Goal: Task Accomplishment & Management: Use online tool/utility

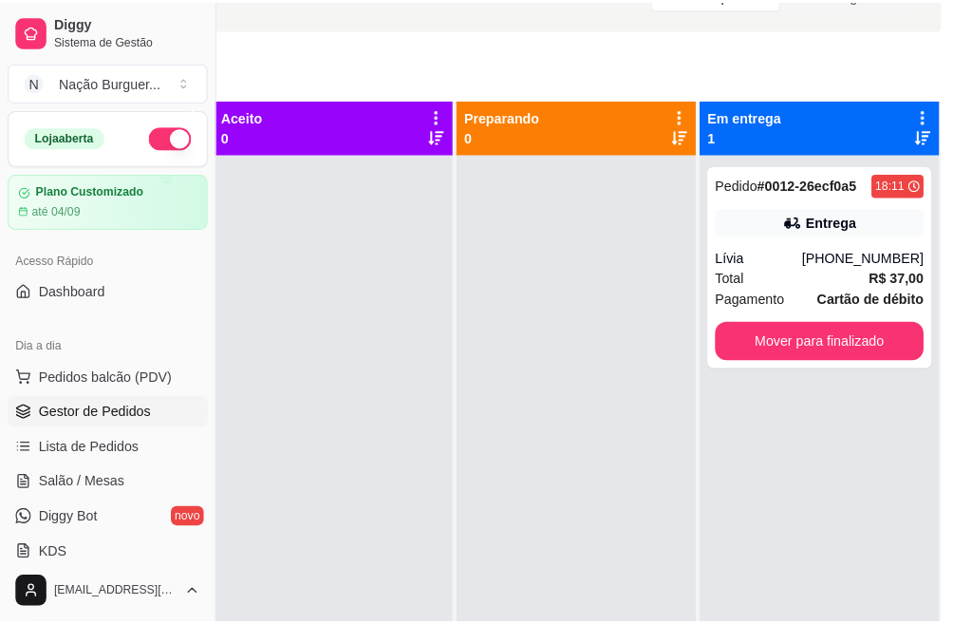
scroll to position [116, 0]
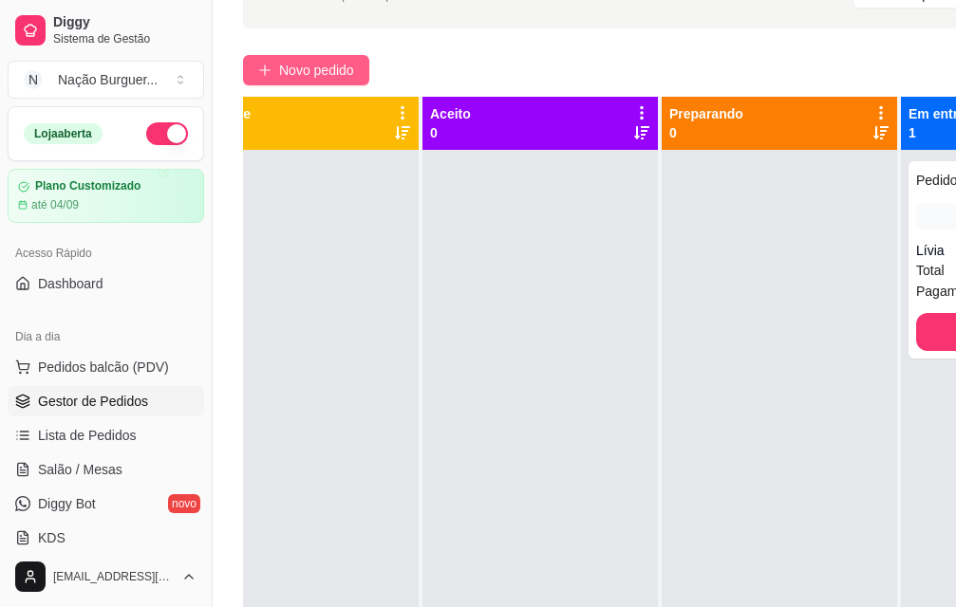
click at [332, 71] on span "Novo pedido" at bounding box center [316, 70] width 75 height 21
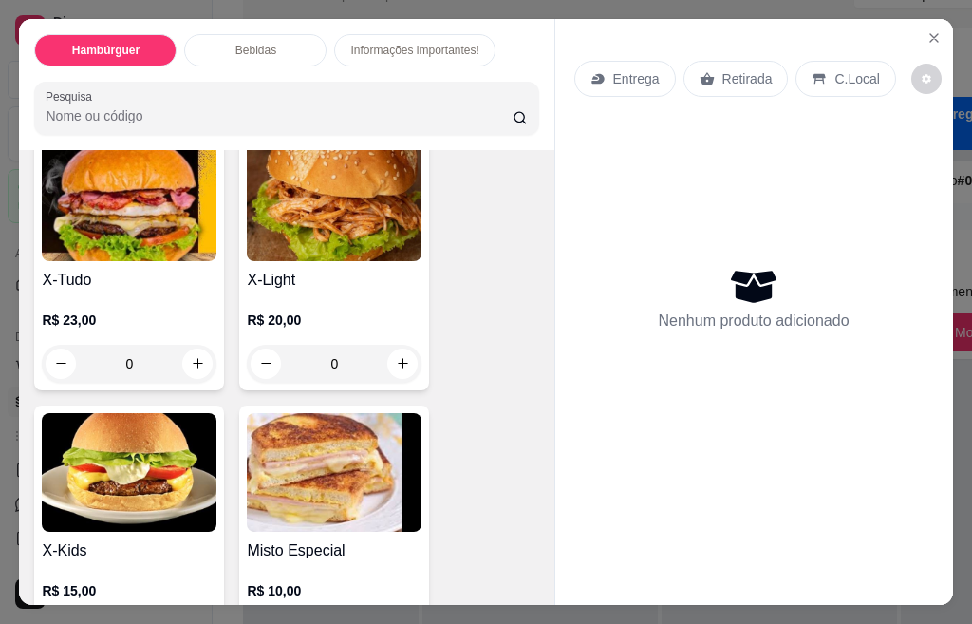
scroll to position [449, 0]
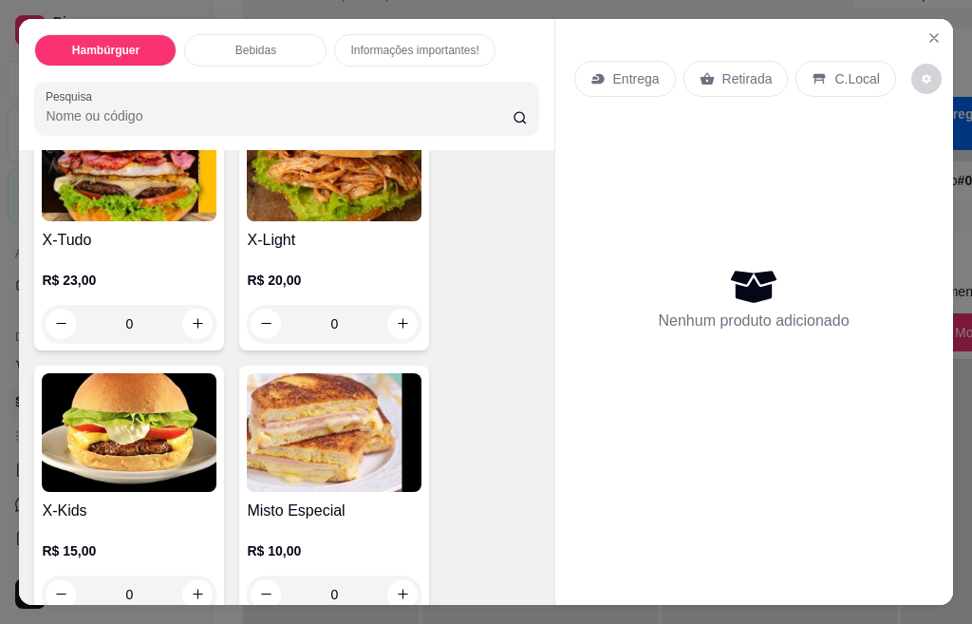
click at [191, 318] on div "0" at bounding box center [129, 324] width 175 height 38
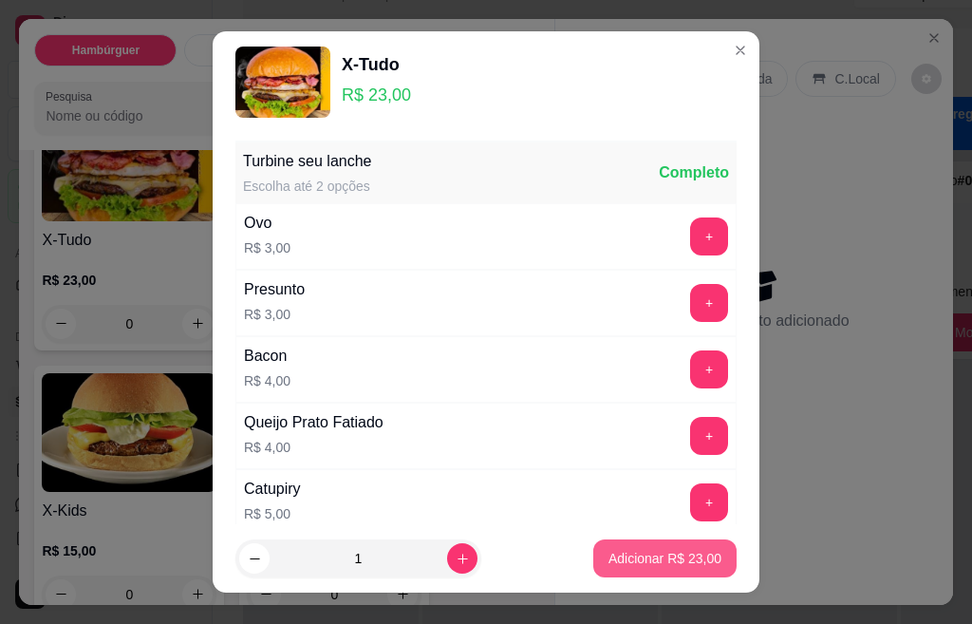
click at [640, 563] on p "Adicionar R$ 23,00" at bounding box center [664, 558] width 113 height 19
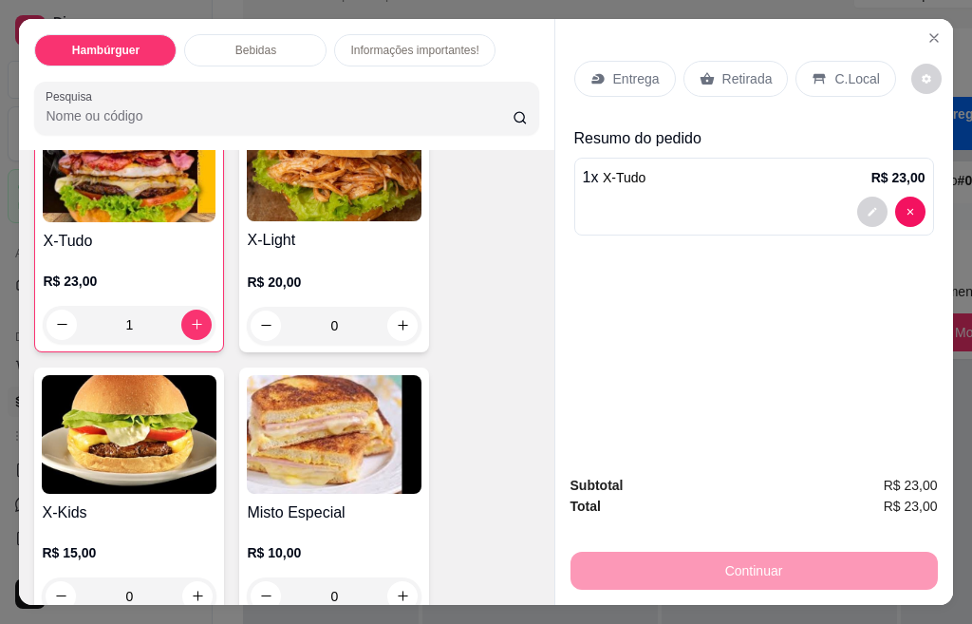
type input "1"
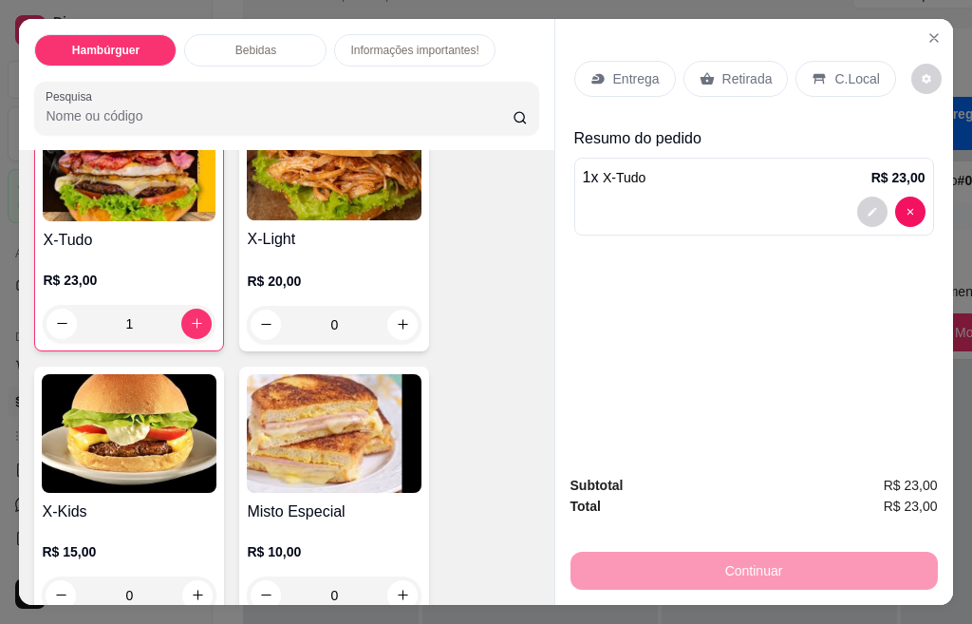
click at [192, 587] on div "0" at bounding box center [129, 595] width 175 height 38
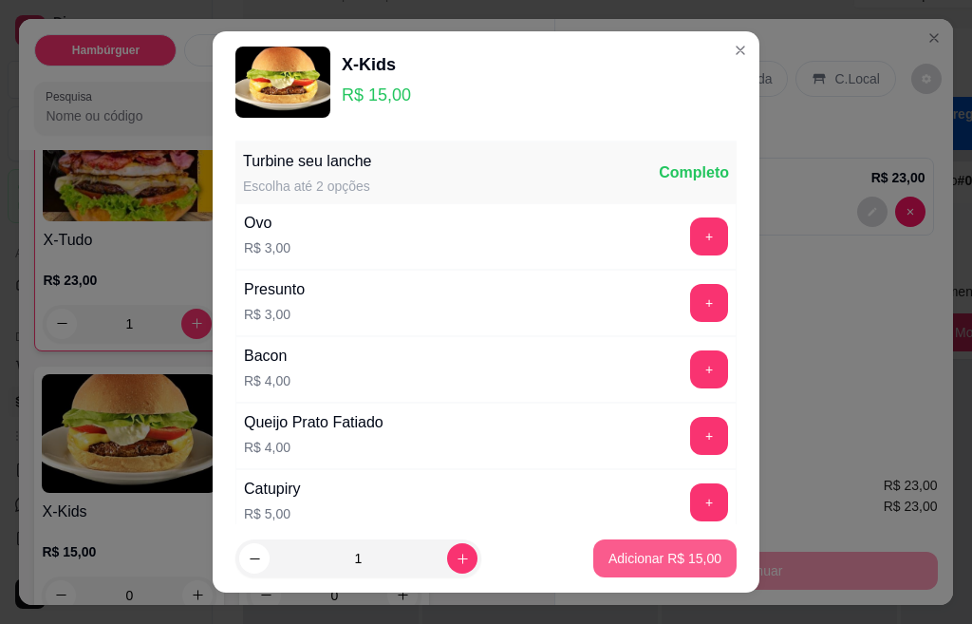
click at [608, 563] on p "Adicionar R$ 15,00" at bounding box center [664, 558] width 113 height 19
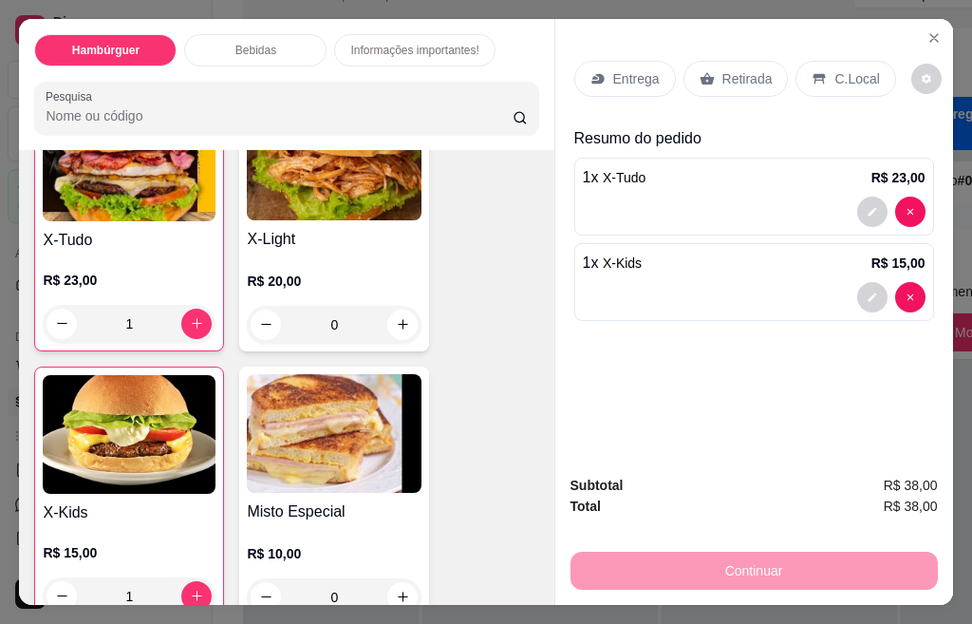
click at [808, 282] on div at bounding box center [754, 297] width 343 height 30
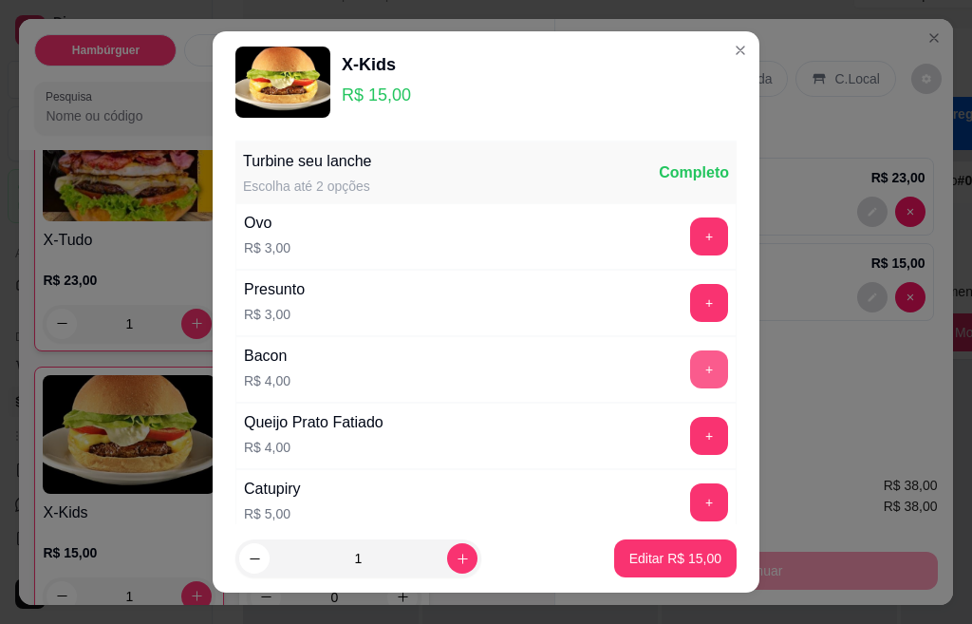
click at [690, 369] on button "+" at bounding box center [709, 369] width 38 height 38
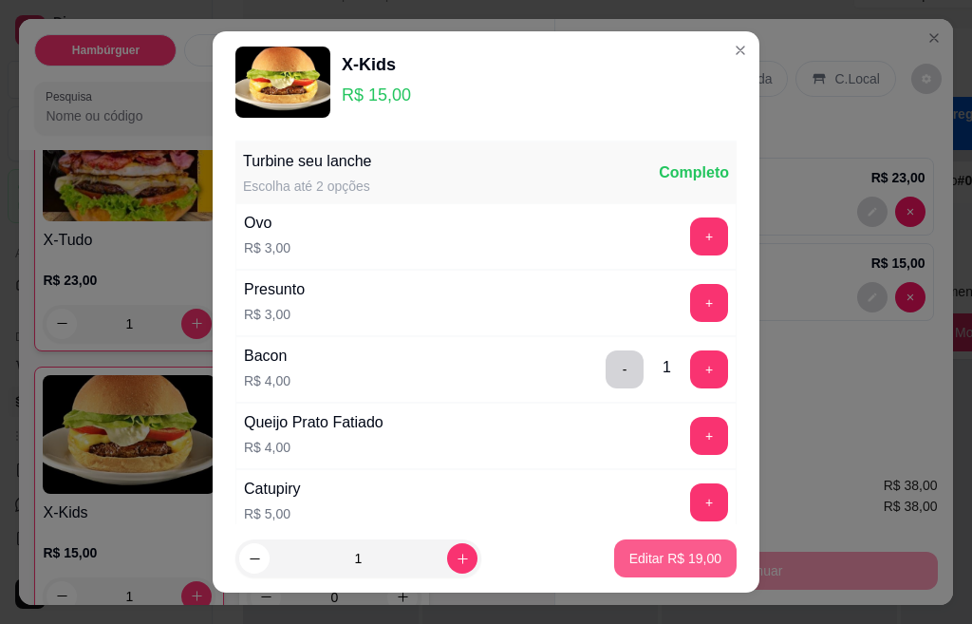
click at [629, 557] on p "Editar R$ 19,00" at bounding box center [675, 558] width 92 height 19
type input "0"
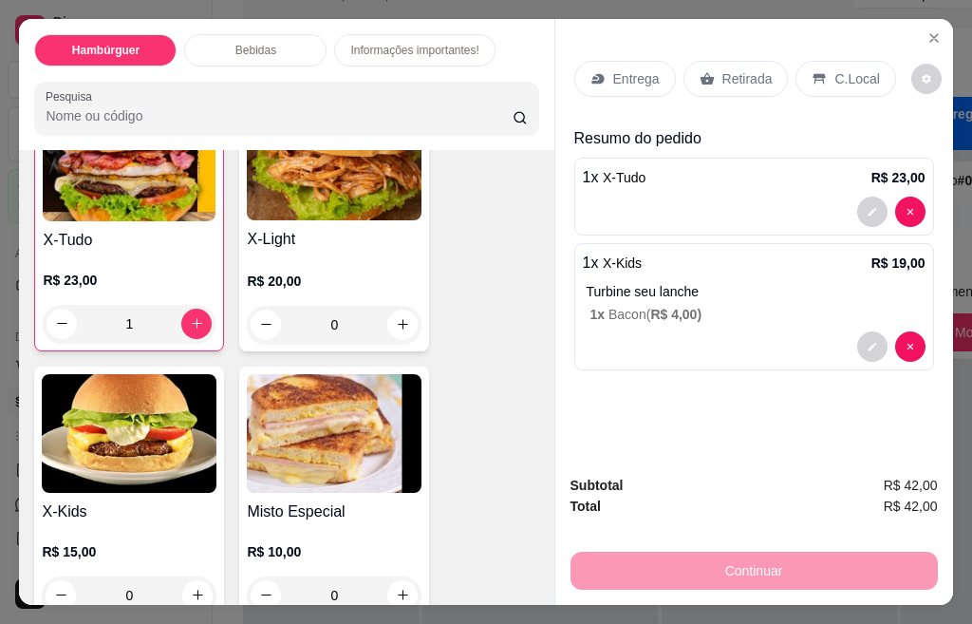
click at [594, 73] on icon at bounding box center [597, 78] width 12 height 10
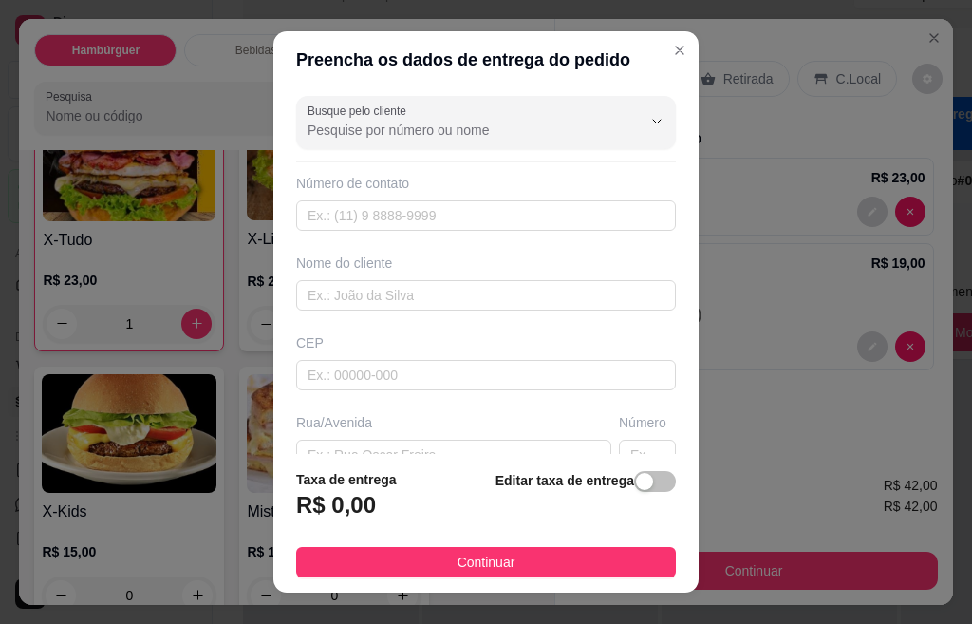
click at [358, 121] on input "Busque pelo cliente" at bounding box center [460, 130] width 304 height 19
click at [350, 177] on span "[PERSON_NAME]" at bounding box center [453, 175] width 298 height 19
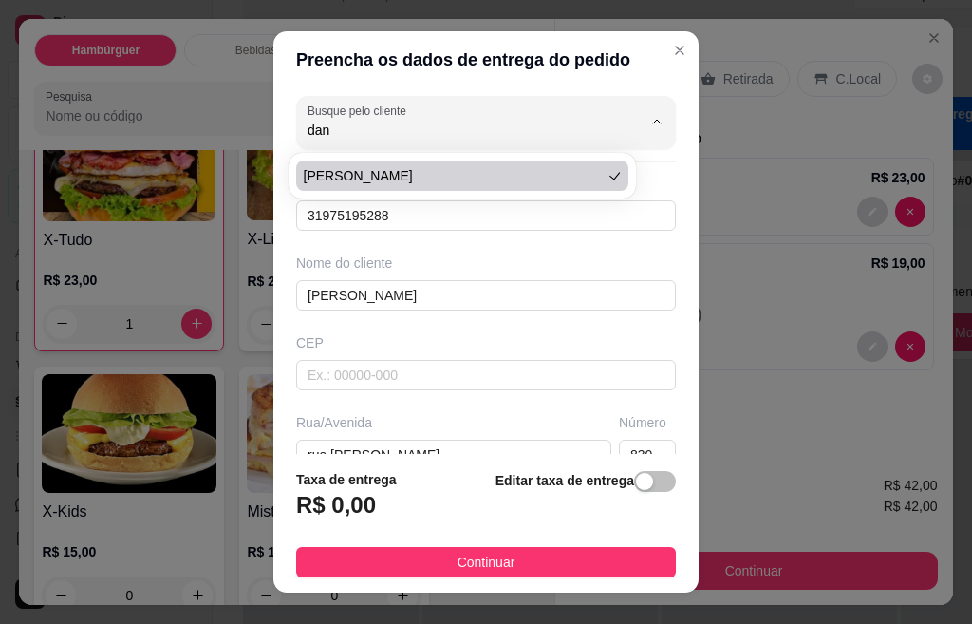
type input "[PERSON_NAME]"
type input "31975195288"
type input "[PERSON_NAME]"
type input "rua [PERSON_NAME]"
type input "830"
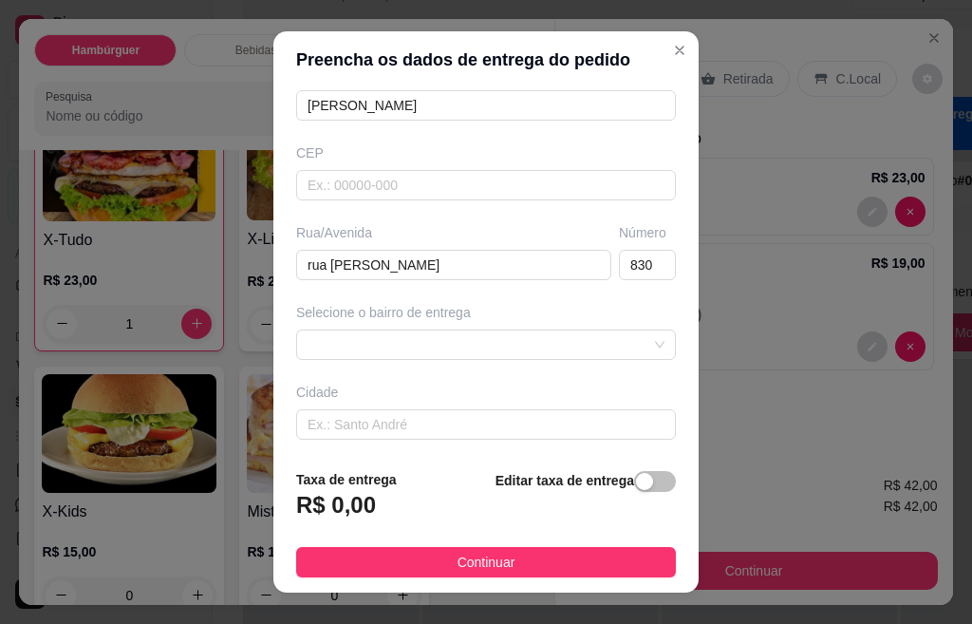
scroll to position [274, 0]
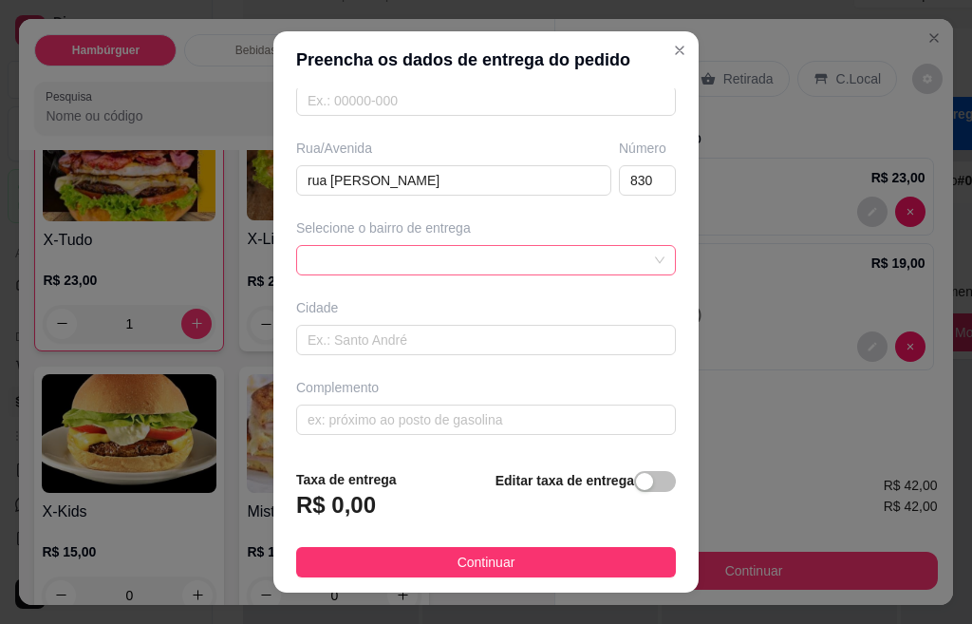
click at [626, 257] on div at bounding box center [486, 260] width 380 height 30
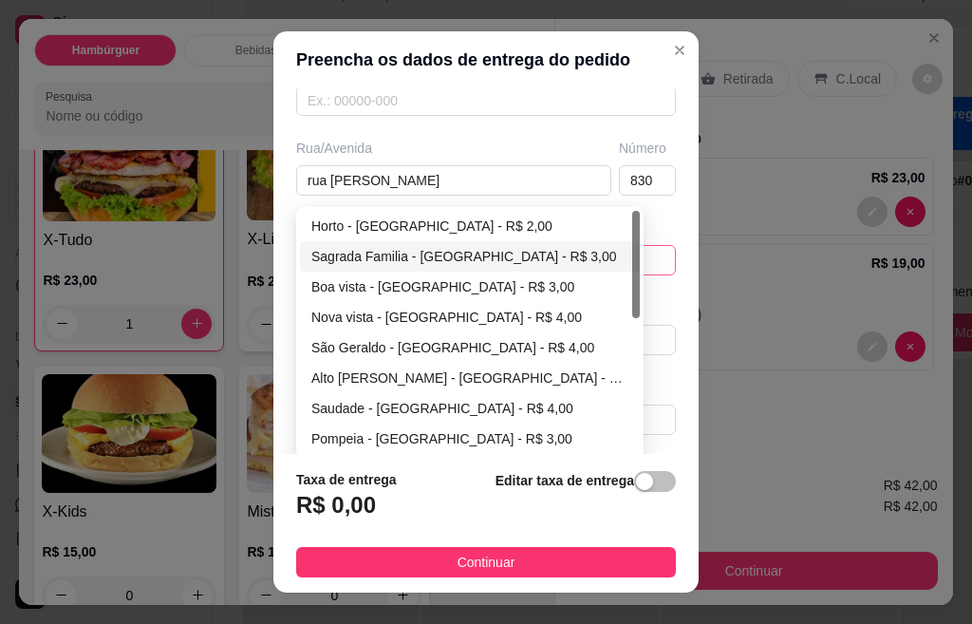
type input "[PERSON_NAME]"
click at [393, 261] on div "Sagrada Familia - [GEOGRAPHIC_DATA] - R$ 3,00" at bounding box center [469, 256] width 317 height 21
type input "[GEOGRAPHIC_DATA]"
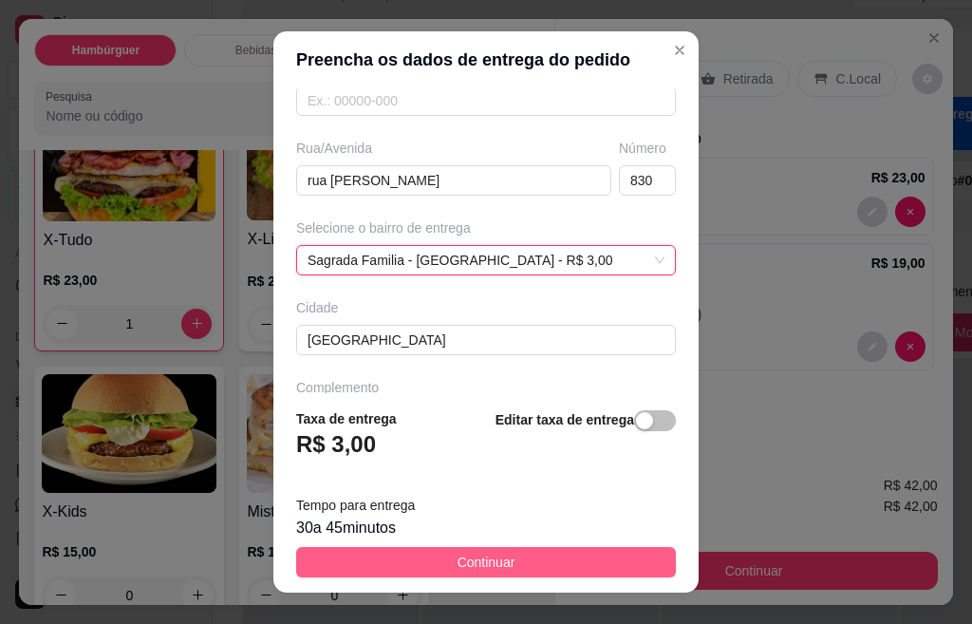
click at [409, 563] on button "Continuar" at bounding box center [486, 562] width 380 height 30
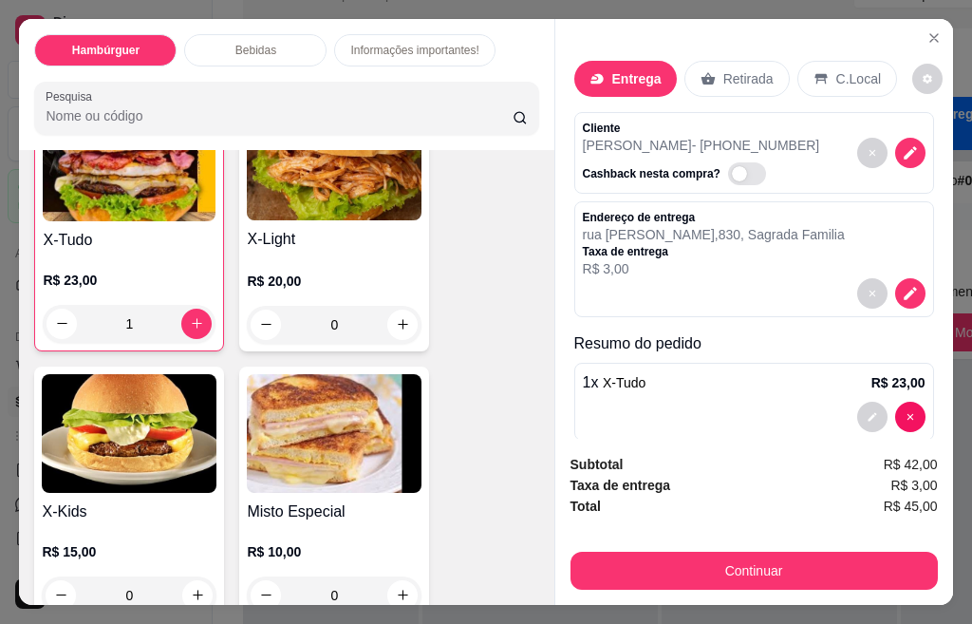
scroll to position [95, 0]
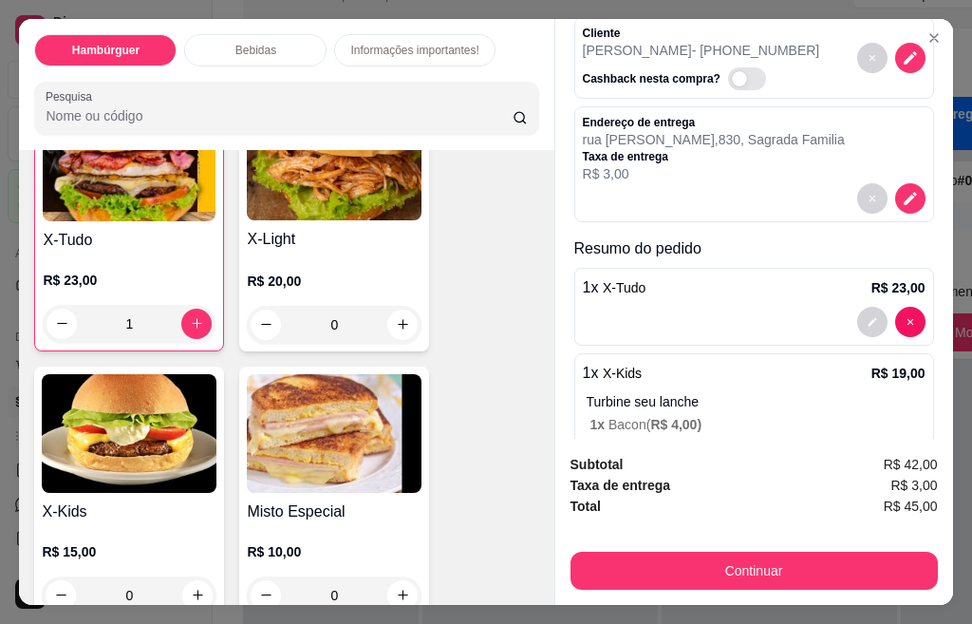
click at [948, 532] on div "Hambúrguer Bebidas Informações importantes! Pesquisa Item avulso Hambúrguer X-T…" at bounding box center [486, 312] width 972 height 624
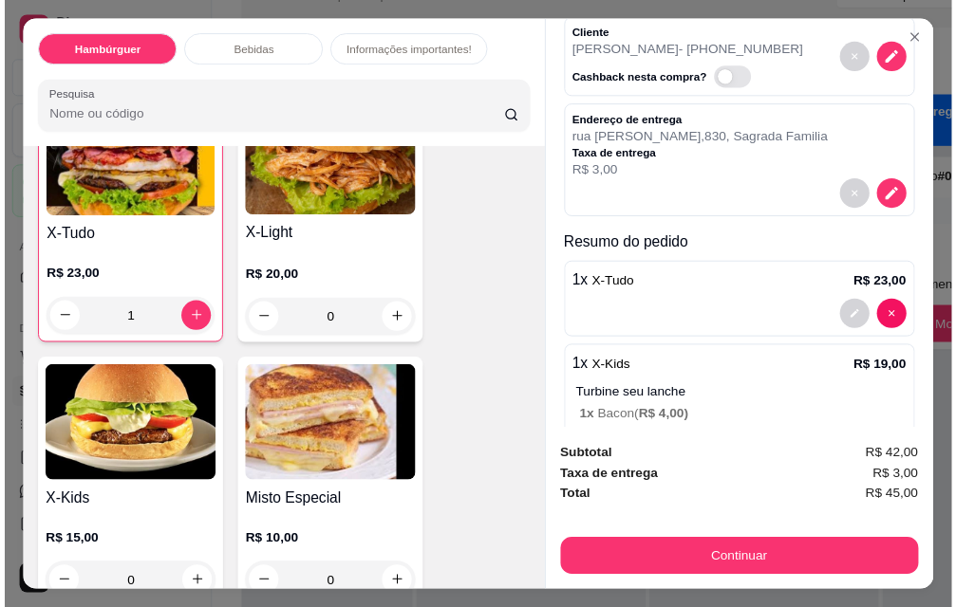
scroll to position [50, 0]
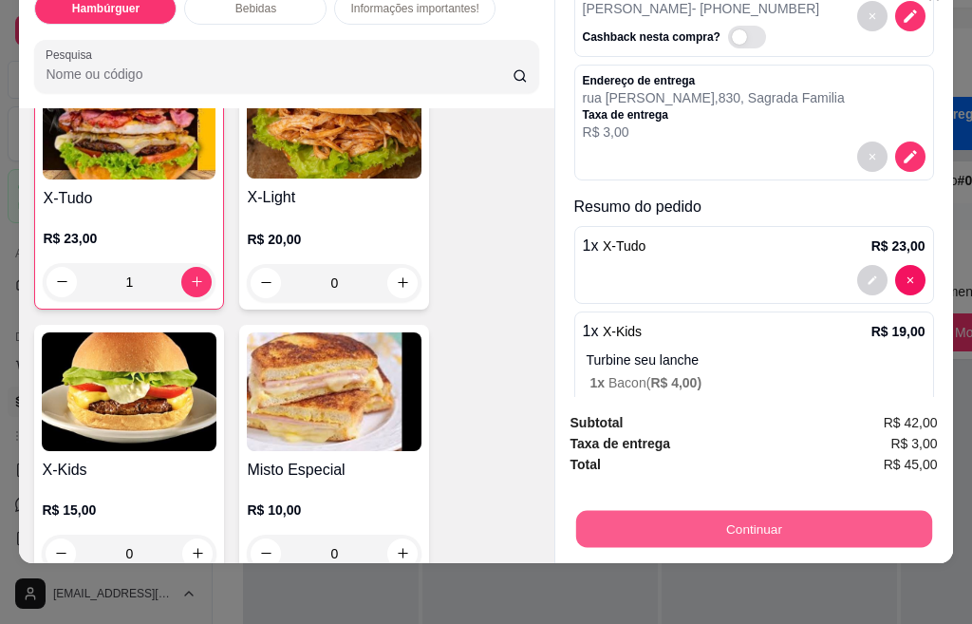
click at [665, 513] on button "Continuar" at bounding box center [753, 529] width 356 height 37
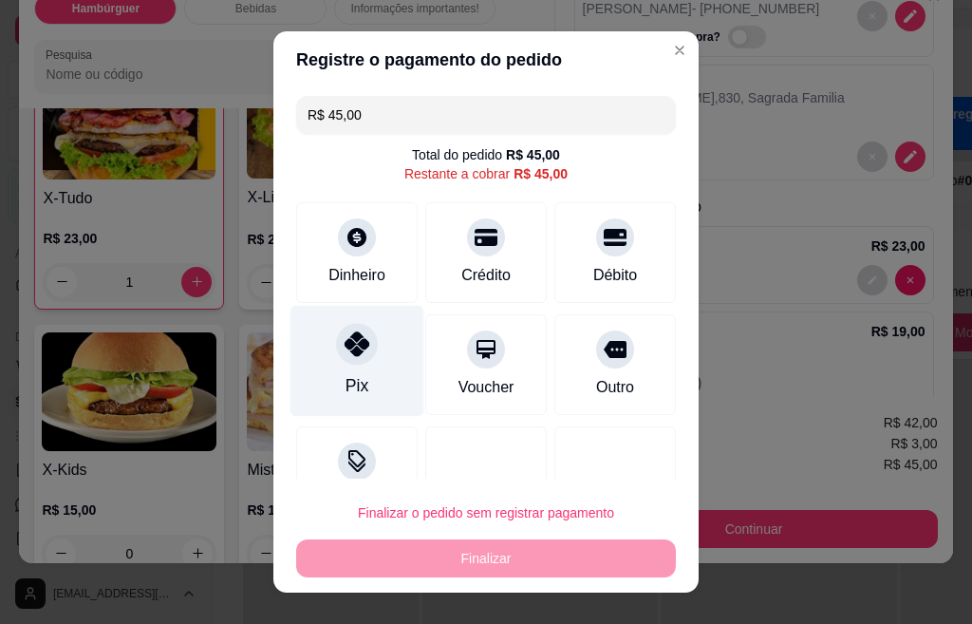
click at [345, 355] on icon at bounding box center [357, 343] width 25 height 25
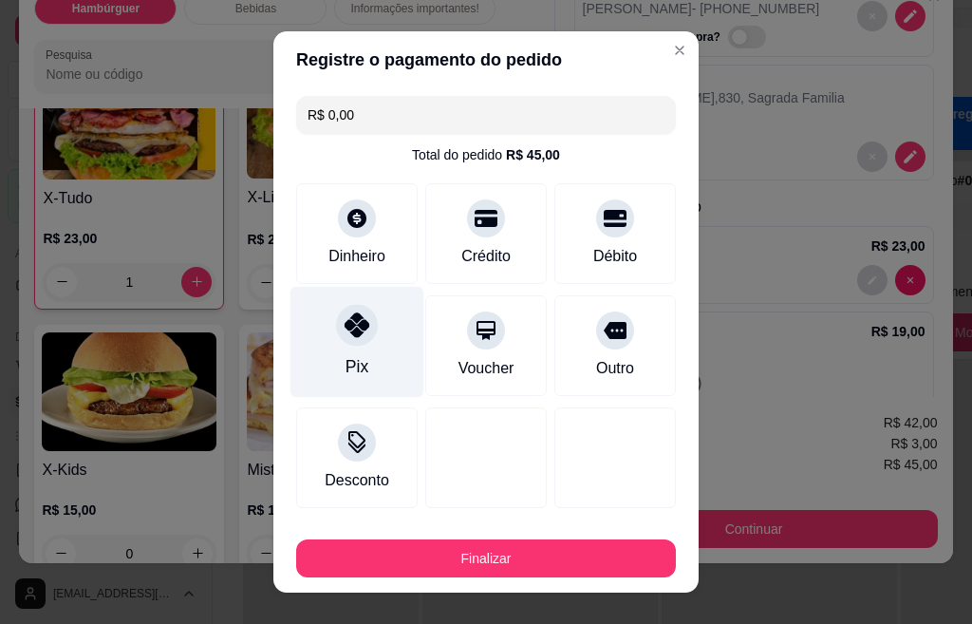
type input "R$ 0,00"
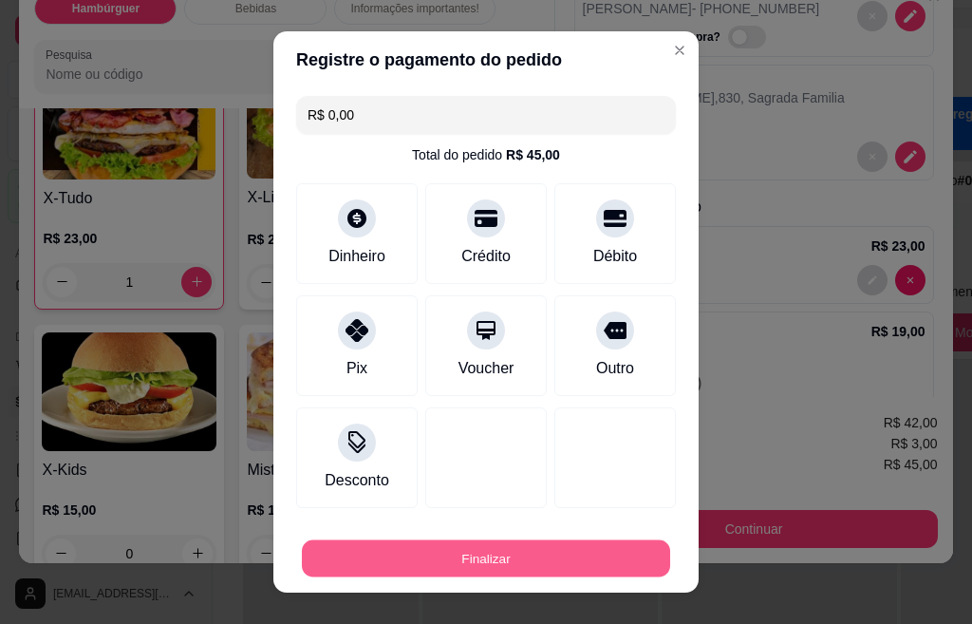
click at [444, 555] on button "Finalizar" at bounding box center [486, 558] width 368 height 37
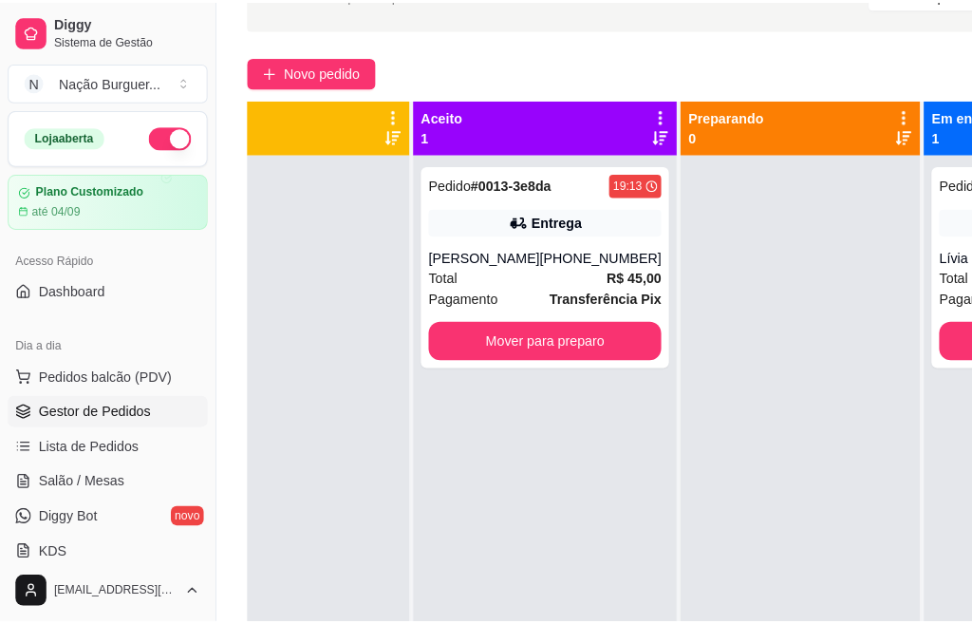
scroll to position [0, 60]
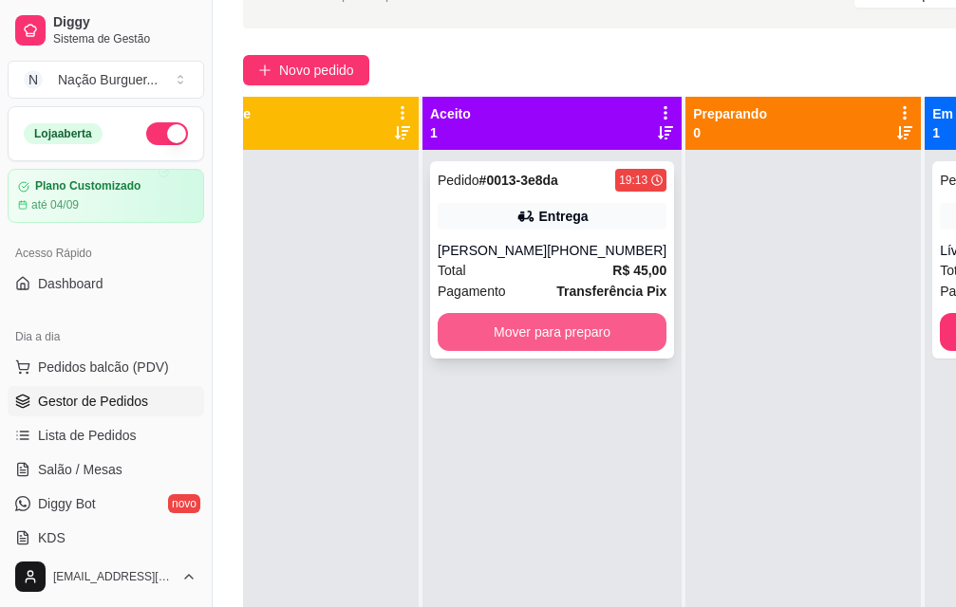
click at [519, 348] on button "Mover para preparo" at bounding box center [552, 332] width 229 height 38
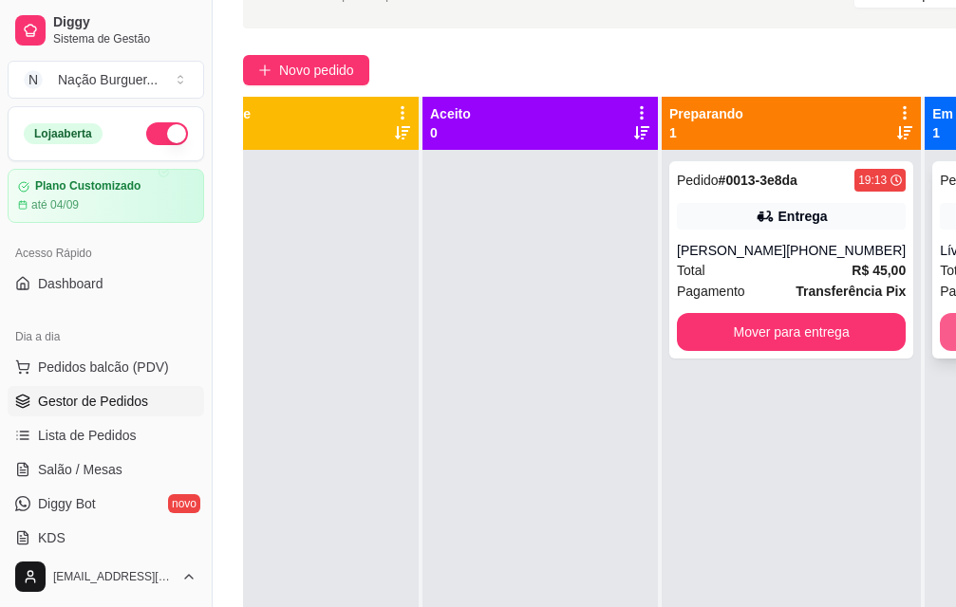
click at [302, 71] on span "Novo pedido" at bounding box center [316, 70] width 75 height 21
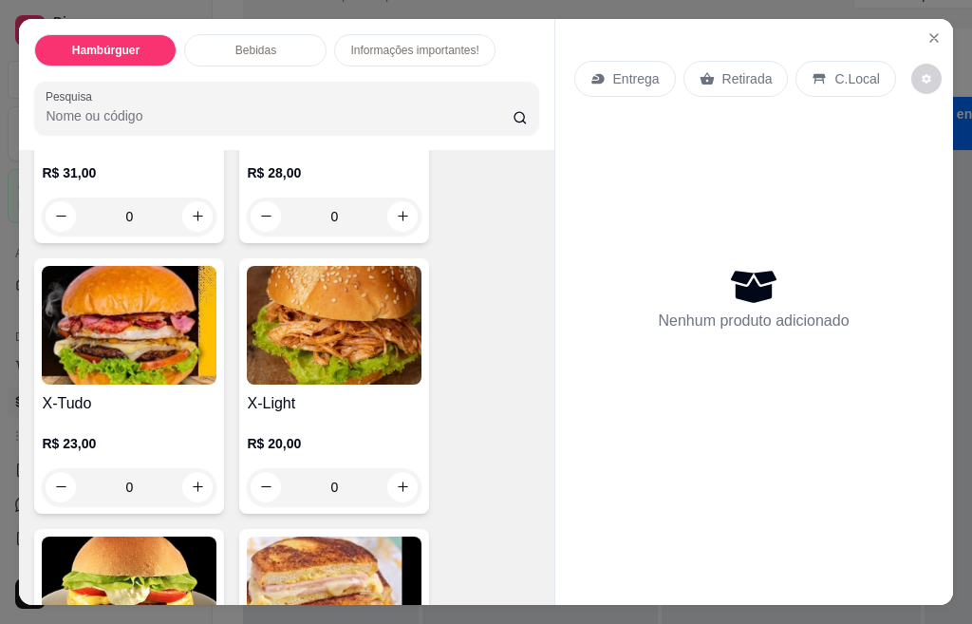
scroll to position [308, 0]
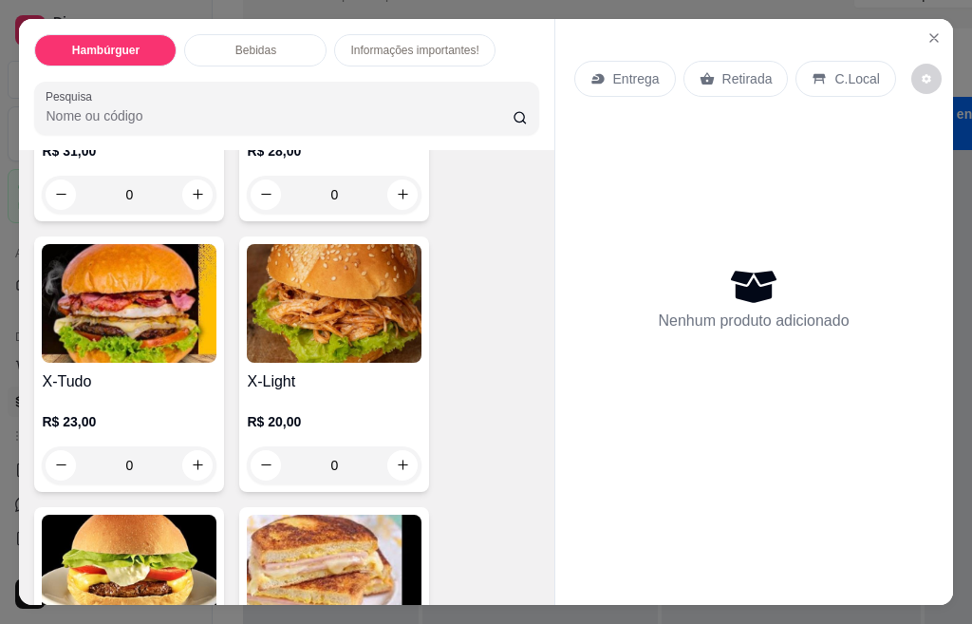
click at [191, 457] on div "0" at bounding box center [129, 465] width 175 height 38
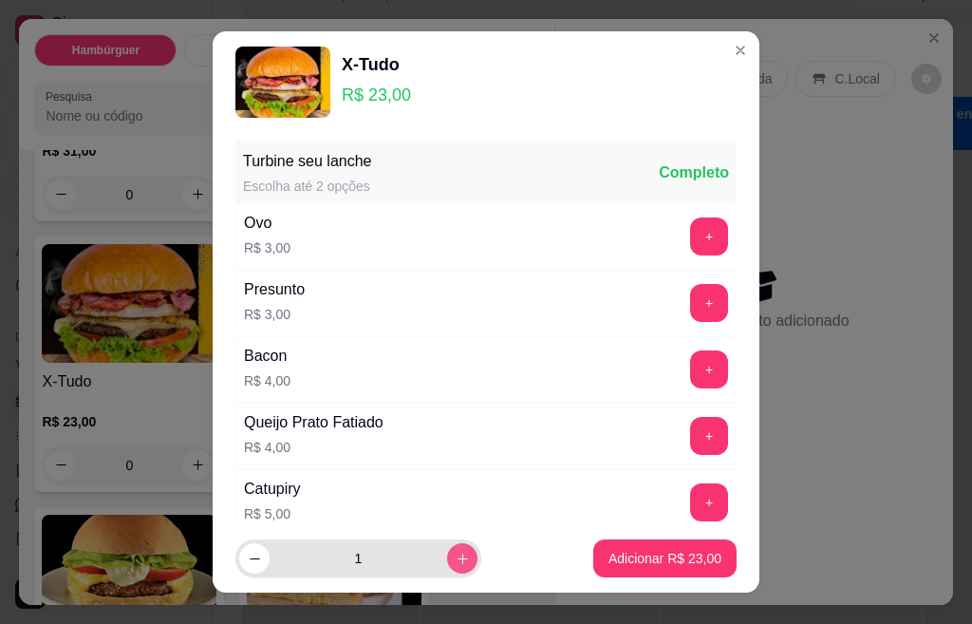
click at [456, 557] on icon "increase-product-quantity" at bounding box center [463, 558] width 14 height 14
type input "2"
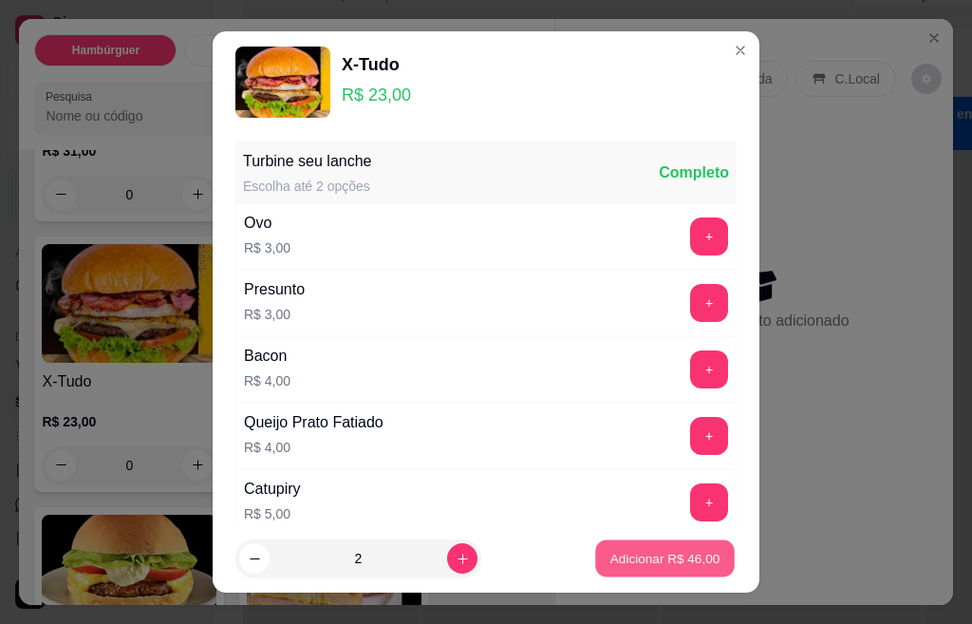
click at [627, 560] on p "Adicionar R$ 46,00" at bounding box center [665, 558] width 110 height 18
type input "2"
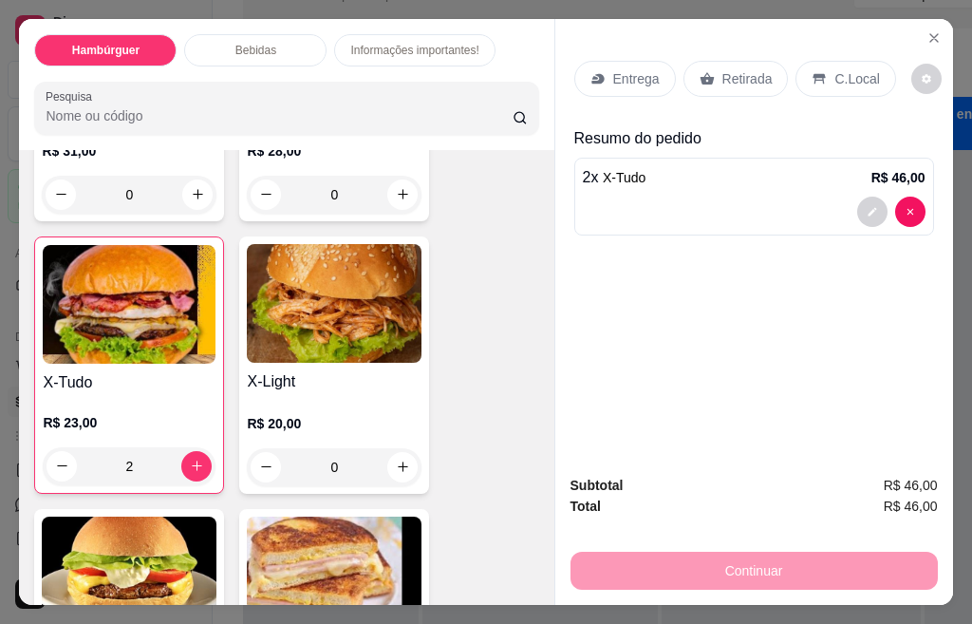
click at [625, 74] on p "Entrega" at bounding box center [636, 78] width 47 height 19
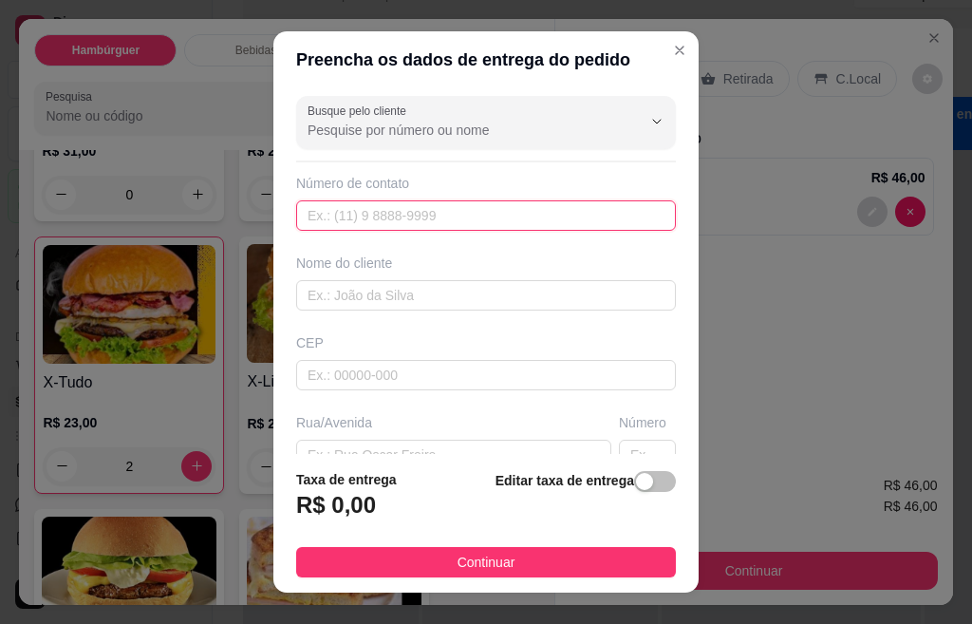
click at [382, 218] on input "text" at bounding box center [486, 215] width 380 height 30
type input "[PHONE_NUMBER]"
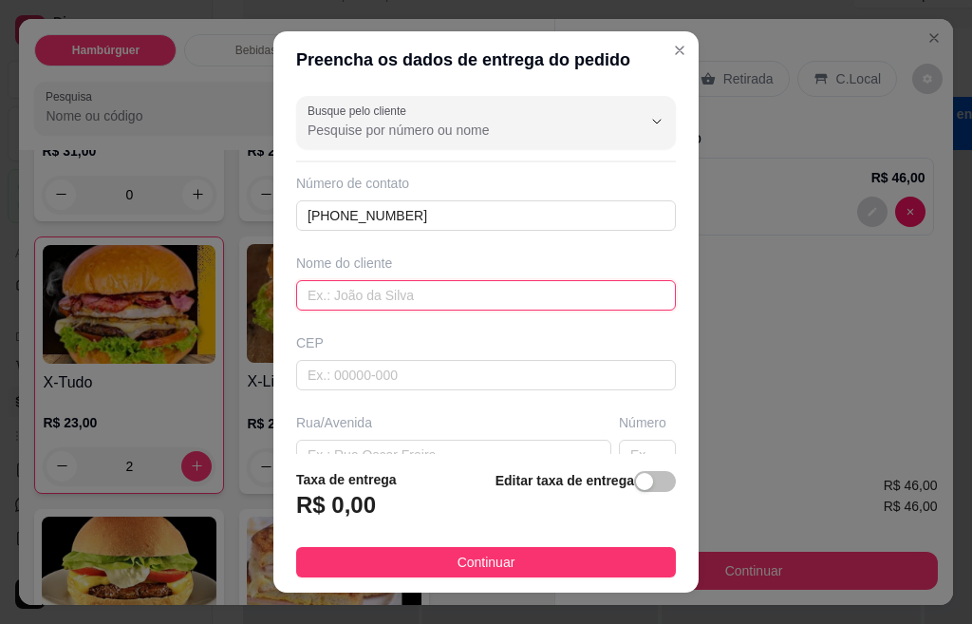
click at [344, 292] on input "text" at bounding box center [486, 295] width 380 height 30
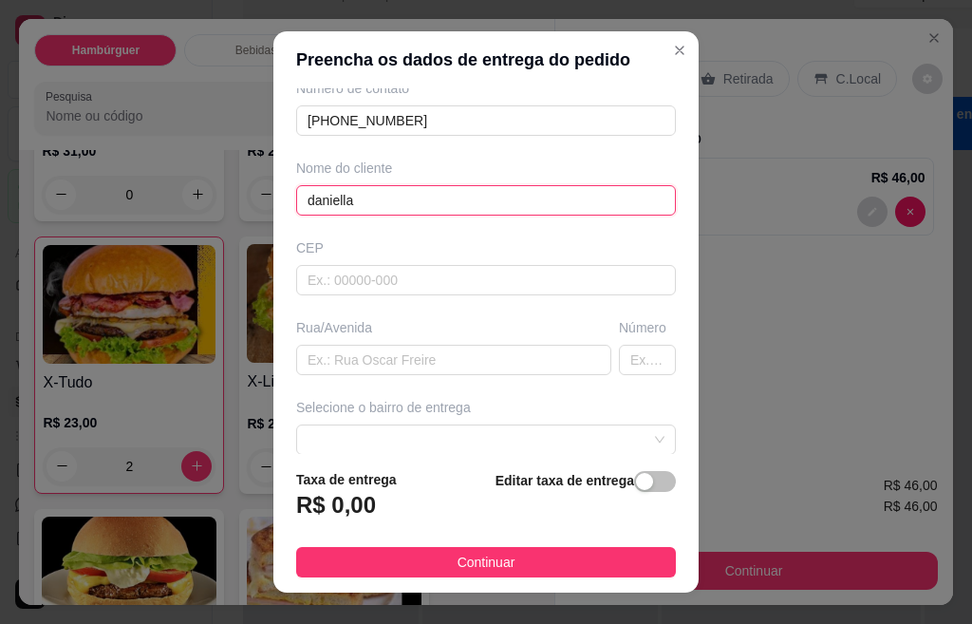
scroll to position [190, 0]
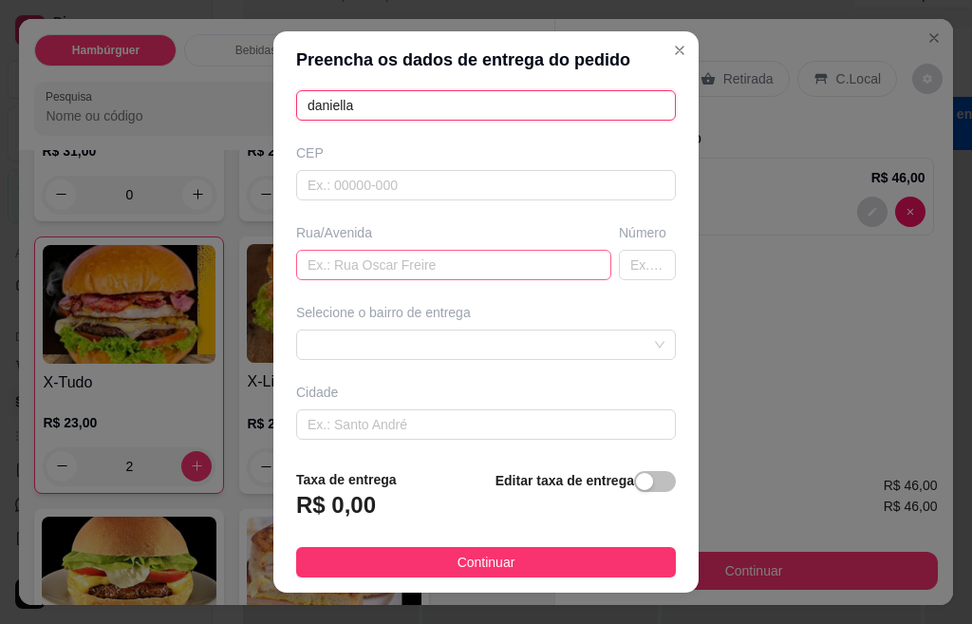
type input "daniella"
click at [399, 259] on input "text" at bounding box center [453, 265] width 315 height 30
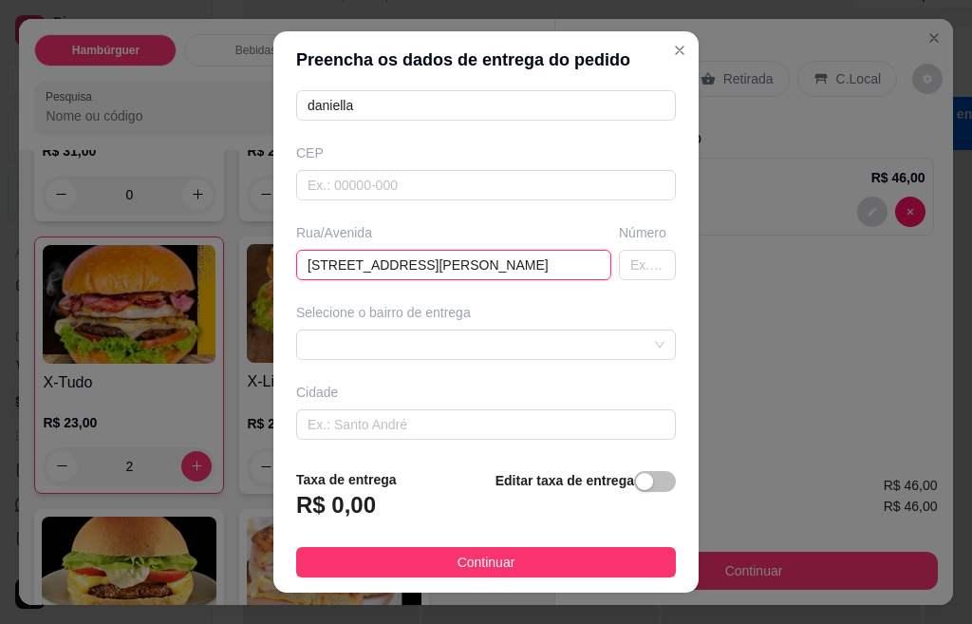
type input "[STREET_ADDRESS][PERSON_NAME]"
click at [512, 555] on button "Continuar" at bounding box center [486, 562] width 380 height 30
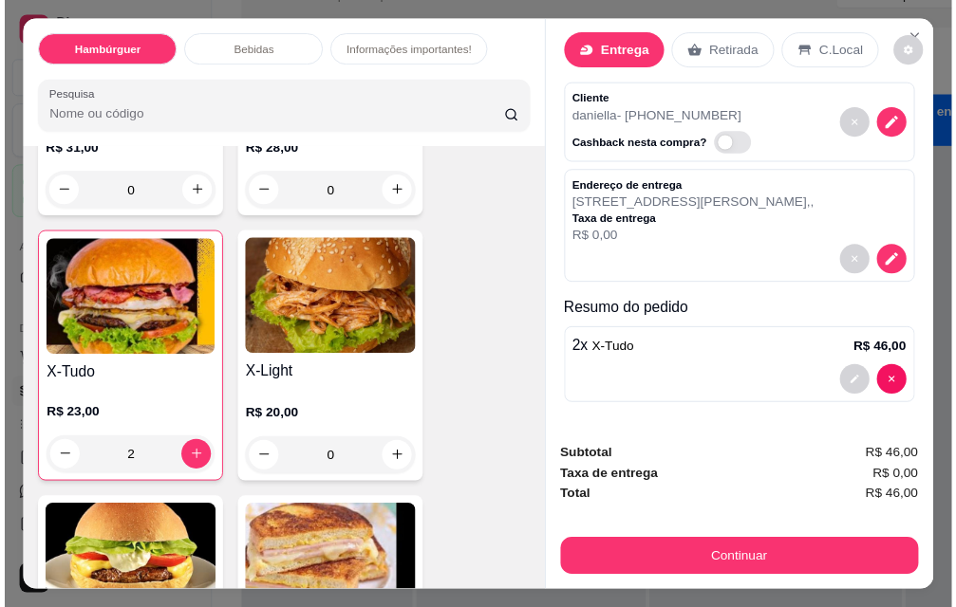
scroll to position [0, 0]
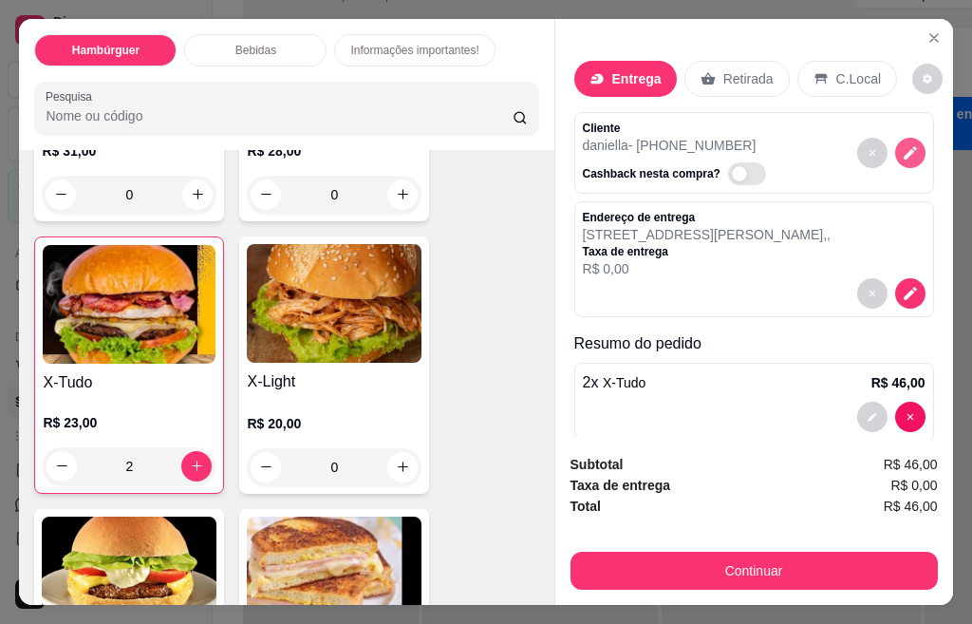
click at [902, 147] on icon "decrease-product-quantity" at bounding box center [910, 152] width 17 height 17
click at [902, 289] on icon "decrease-product-quantity" at bounding box center [910, 293] width 16 height 16
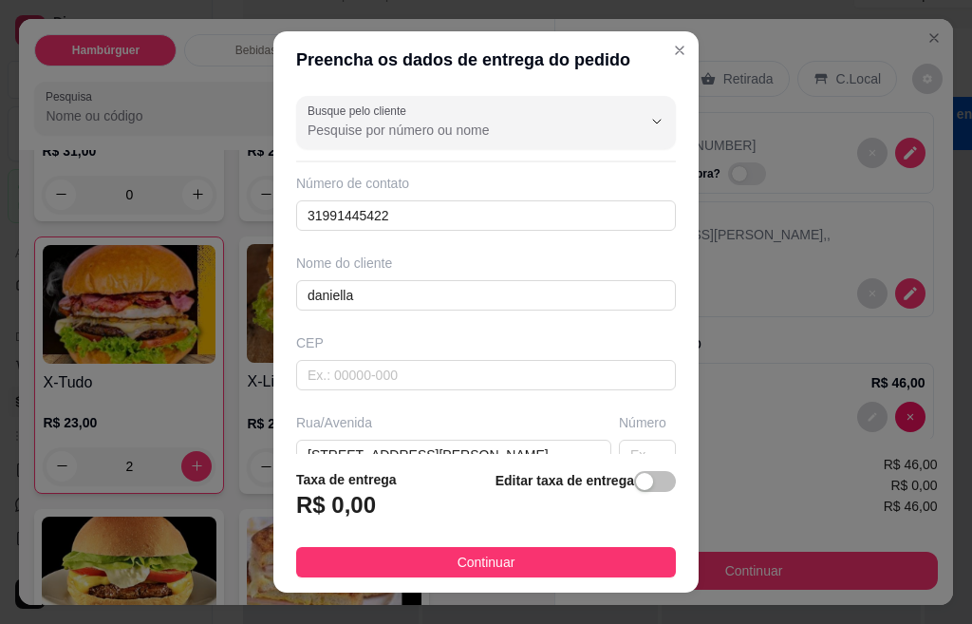
click at [634, 484] on span "button" at bounding box center [655, 481] width 42 height 21
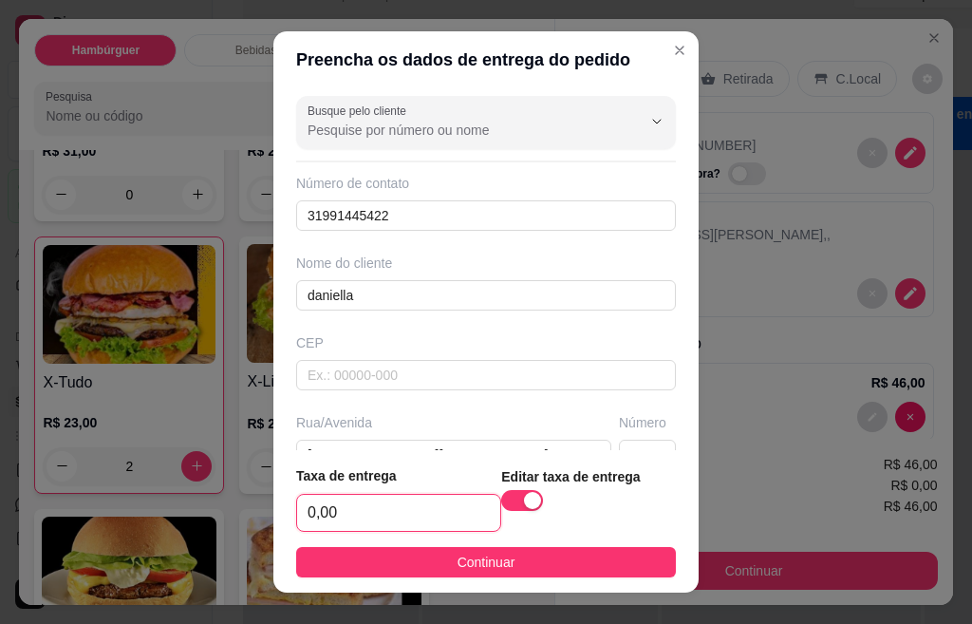
click at [371, 515] on input "0,00" at bounding box center [398, 512] width 203 height 36
type input "1,00"
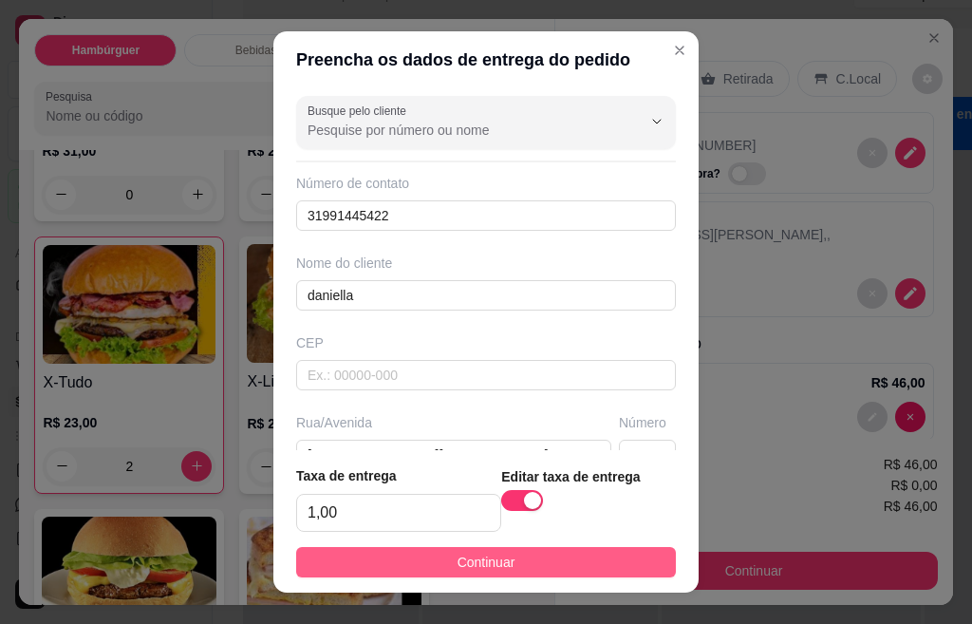
click at [457, 563] on span "Continuar" at bounding box center [486, 561] width 58 height 21
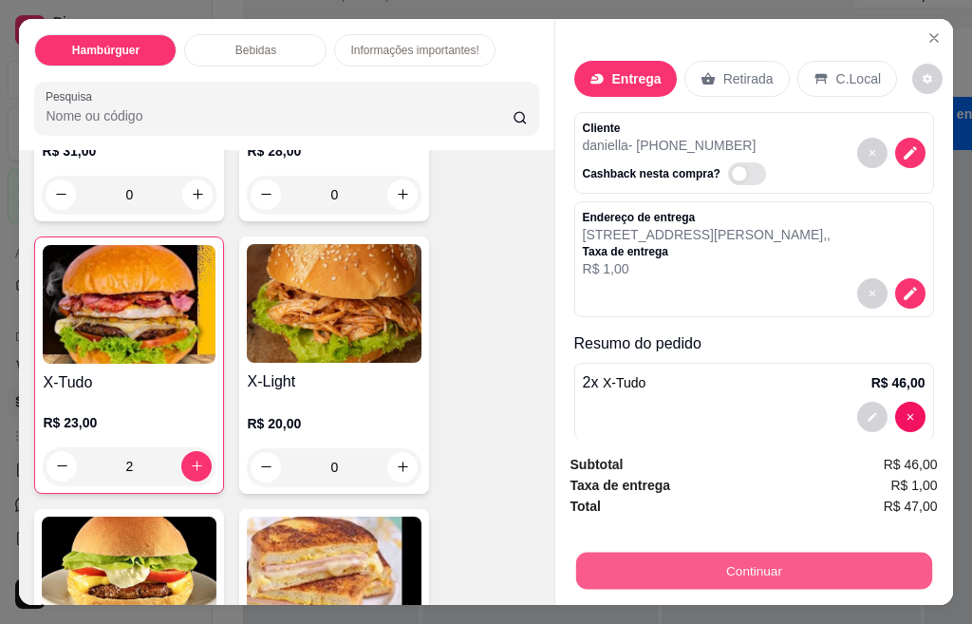
click at [745, 560] on button "Continuar" at bounding box center [753, 570] width 356 height 37
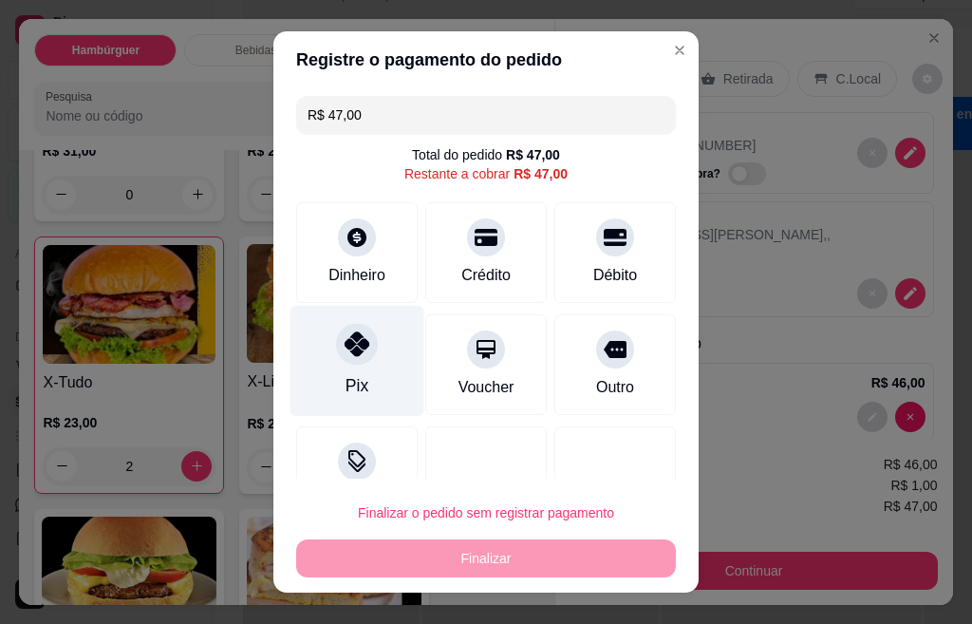
click at [354, 347] on icon at bounding box center [357, 343] width 25 height 25
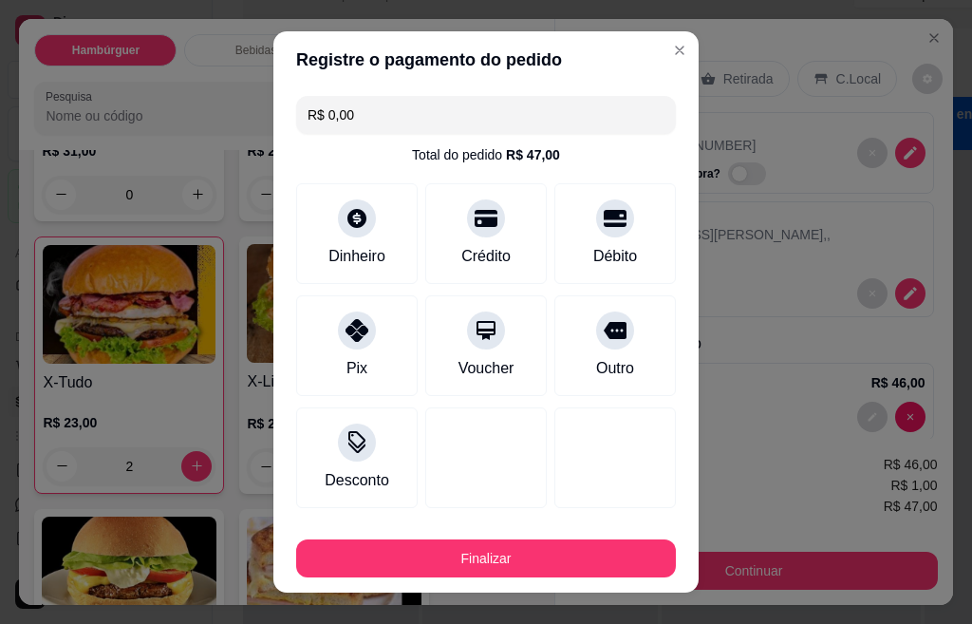
type input "R$ 0,00"
click at [464, 551] on button "Finalizar" at bounding box center [486, 558] width 380 height 38
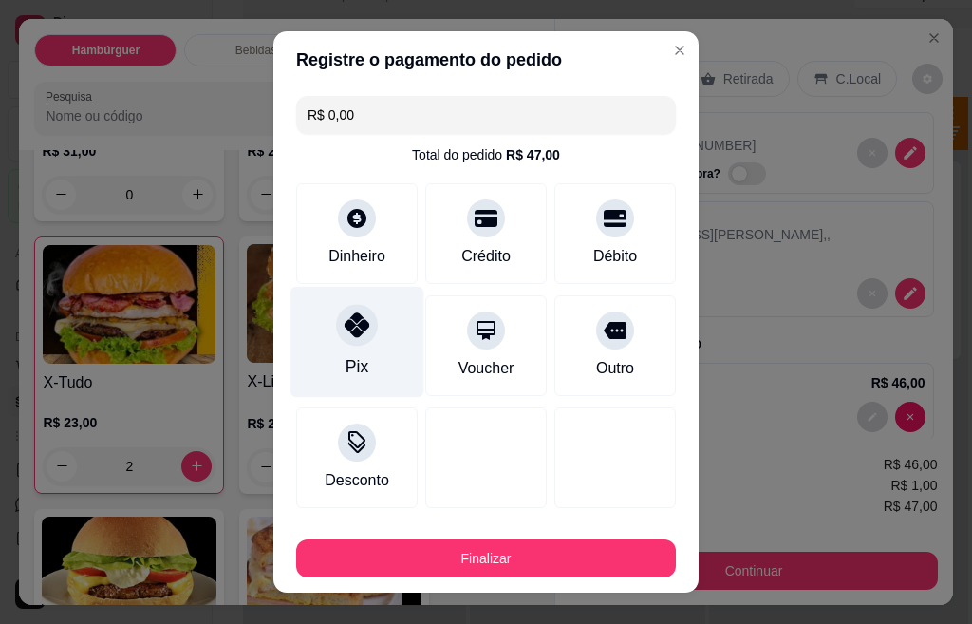
click at [352, 322] on icon at bounding box center [357, 324] width 25 height 25
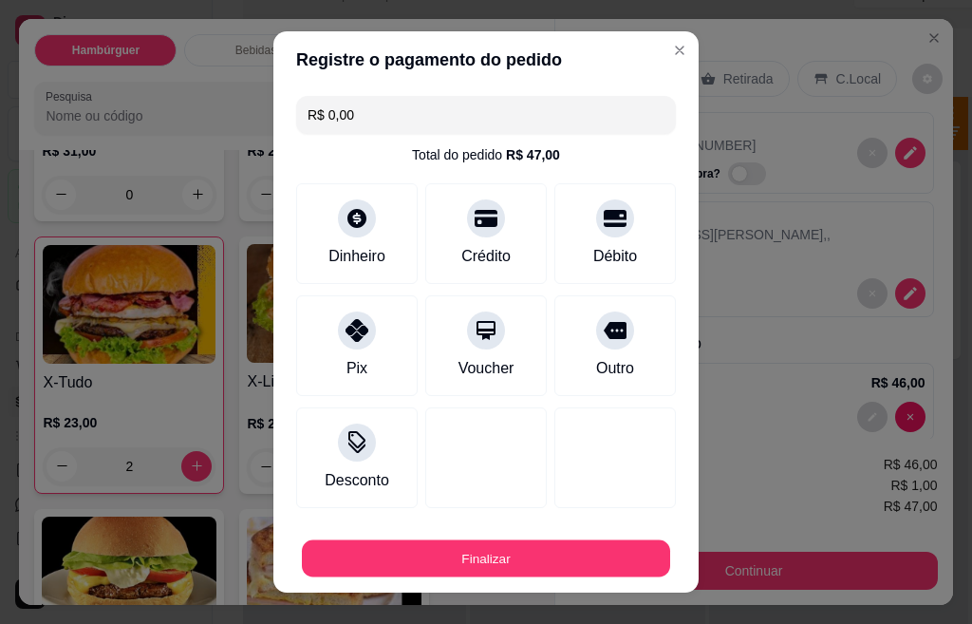
click at [486, 558] on button "Finalizar" at bounding box center [486, 558] width 368 height 37
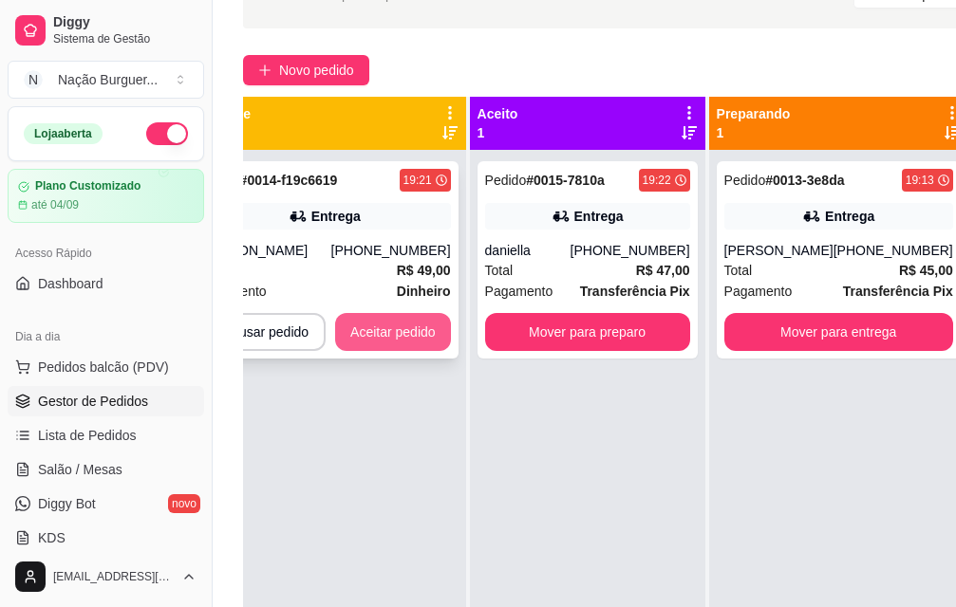
click at [402, 326] on button "Aceitar pedido" at bounding box center [393, 332] width 116 height 38
click at [425, 334] on button "Aceitar pedido" at bounding box center [393, 332] width 116 height 38
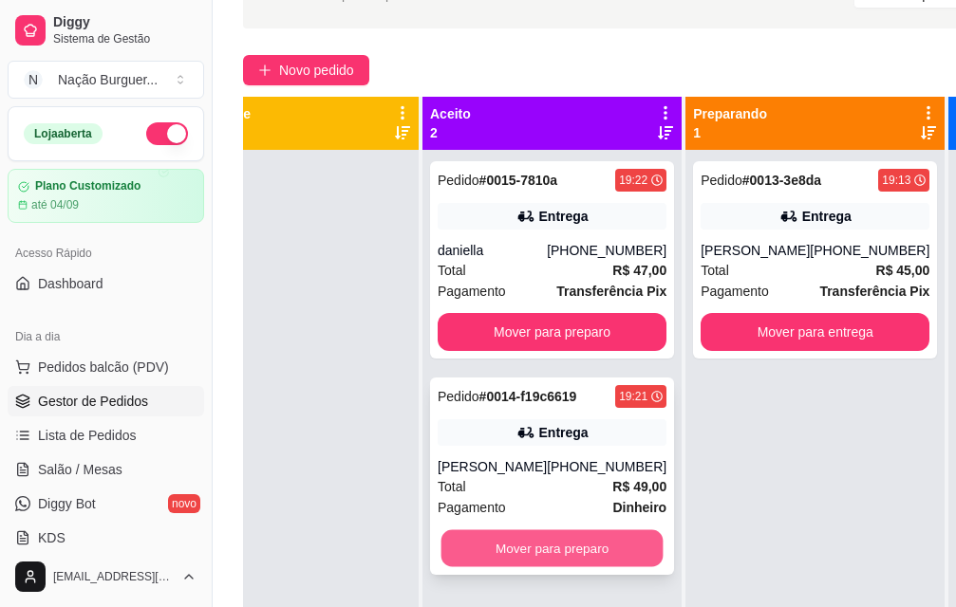
click at [545, 549] on button "Mover para preparo" at bounding box center [552, 549] width 222 height 37
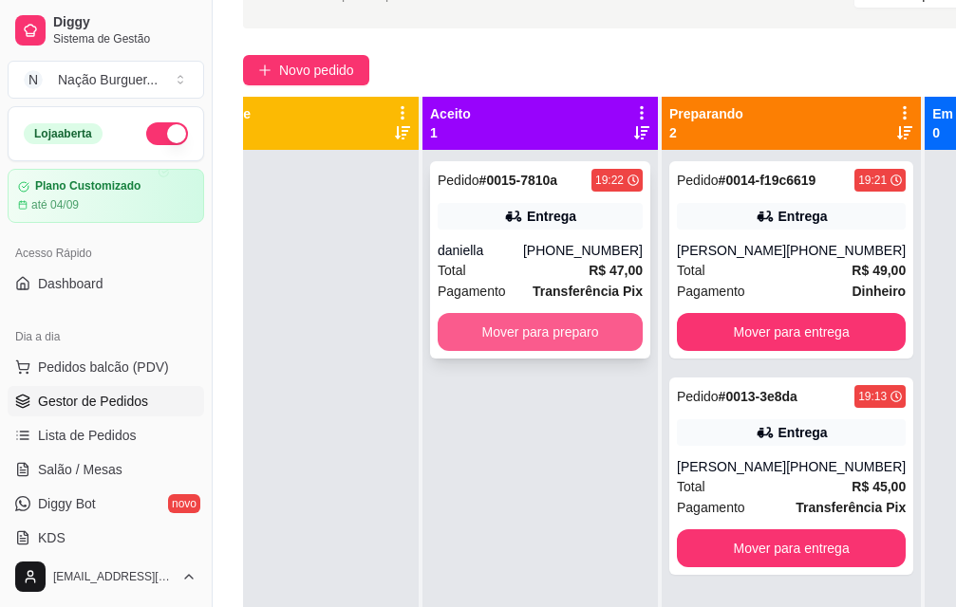
click at [590, 342] on button "Mover para preparo" at bounding box center [540, 332] width 205 height 38
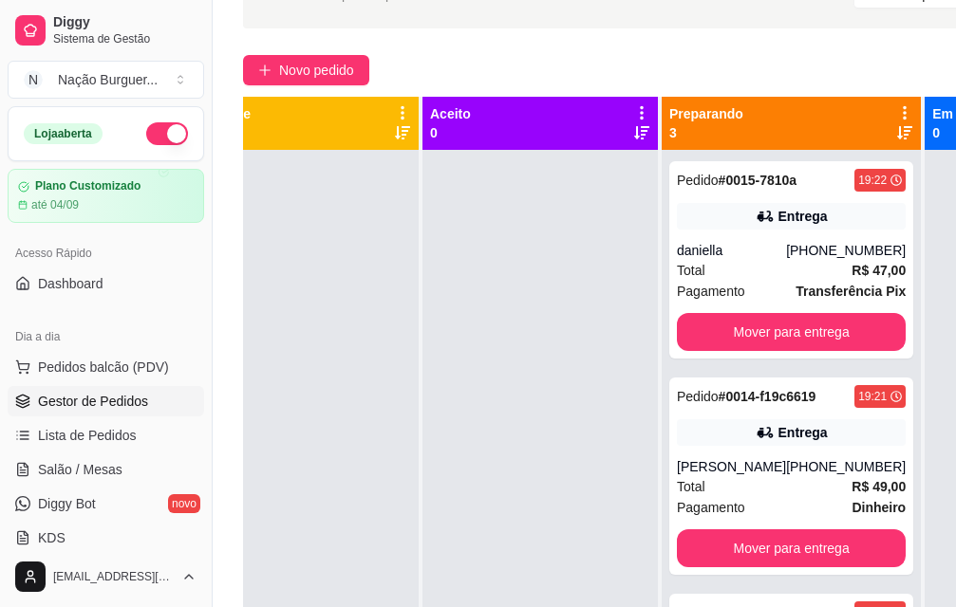
scroll to position [86, 0]
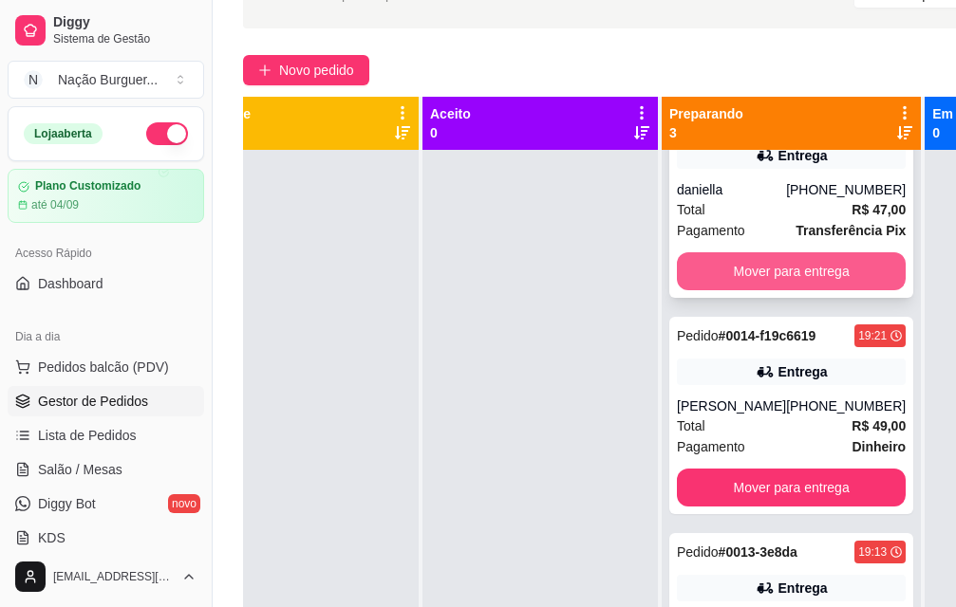
click at [747, 252] on button "Mover para entrega" at bounding box center [791, 271] width 229 height 38
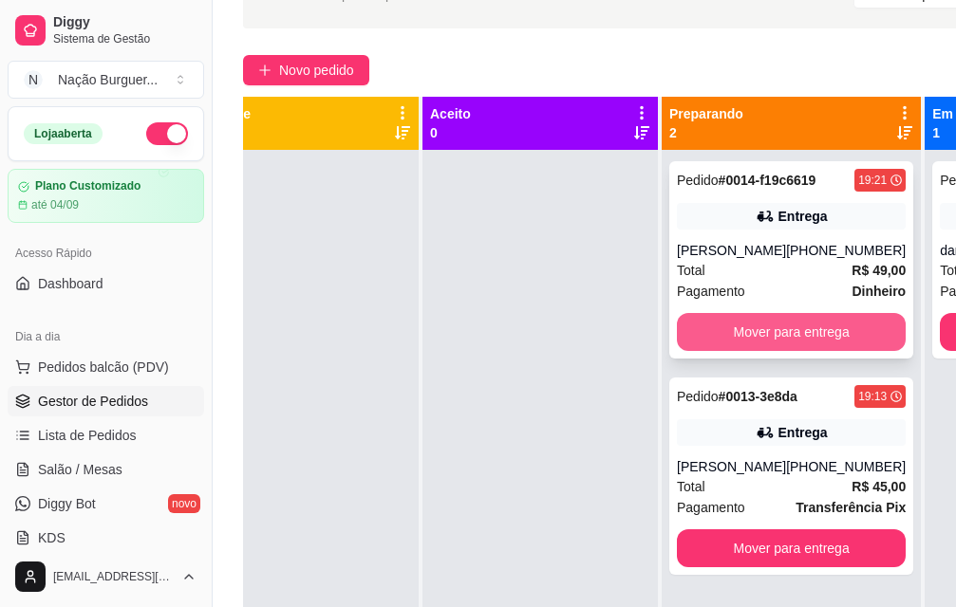
scroll to position [0, 0]
click at [748, 337] on button "Mover para entrega" at bounding box center [792, 332] width 222 height 37
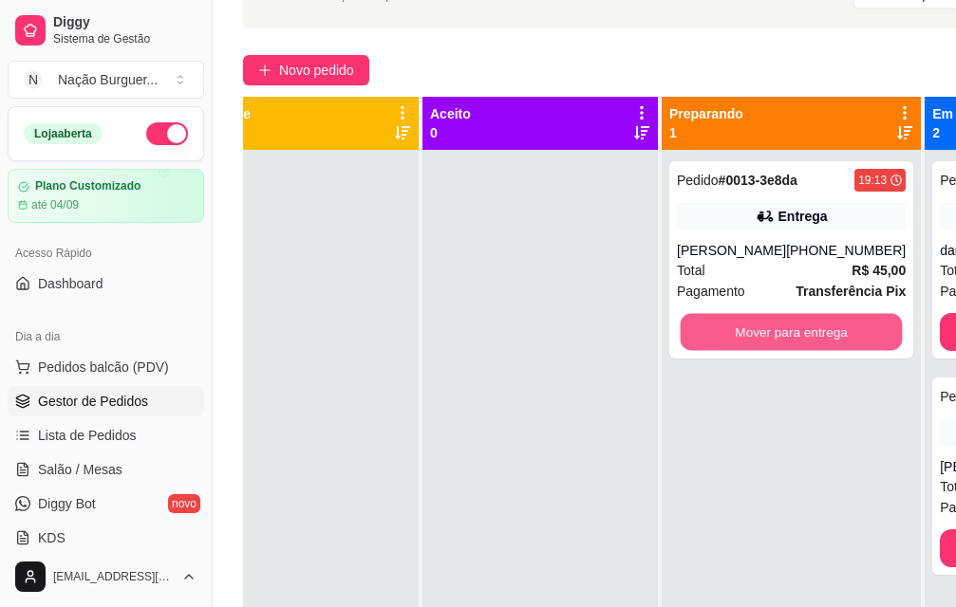
click at [748, 337] on button "Mover para entrega" at bounding box center [792, 332] width 222 height 37
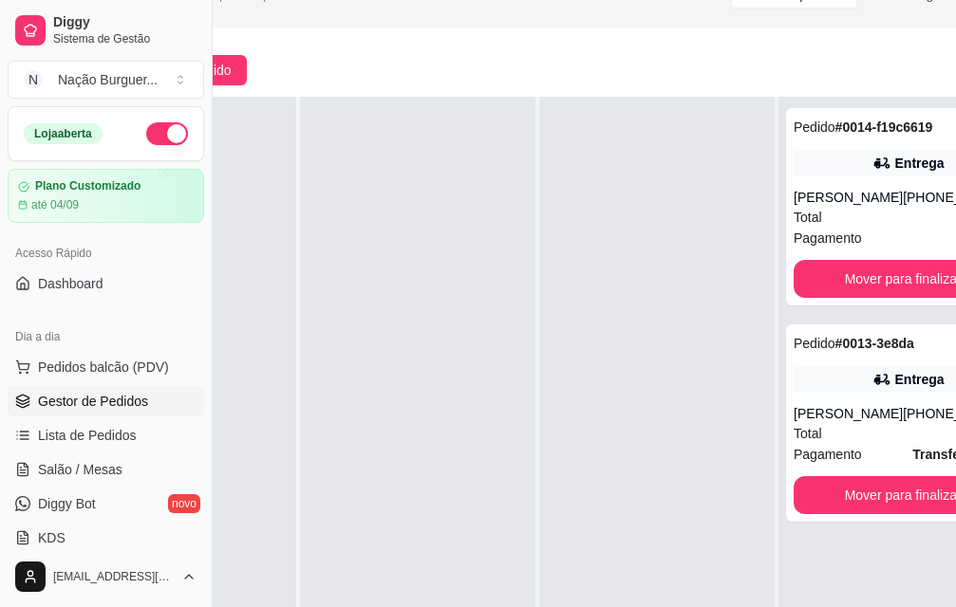
scroll to position [116, 213]
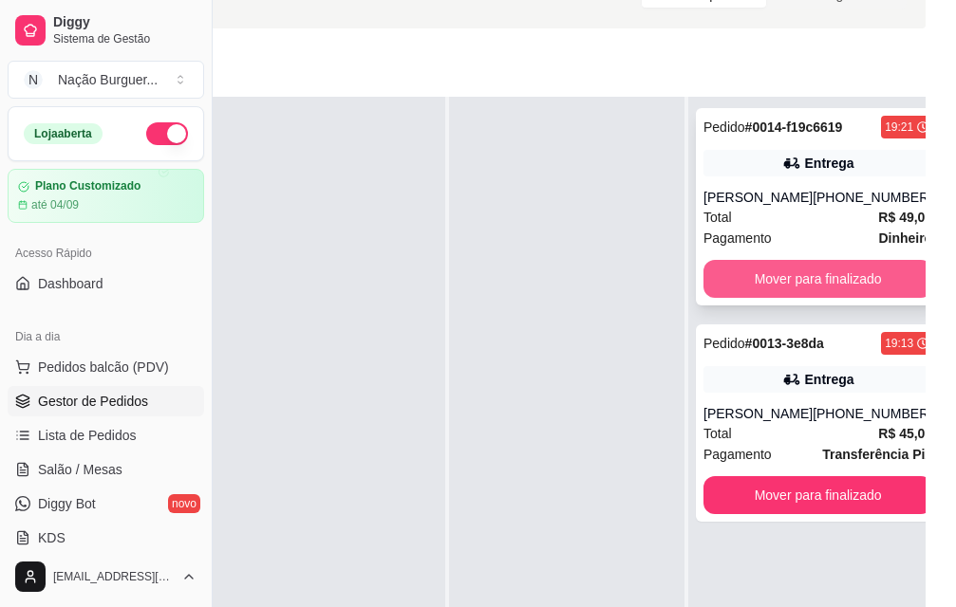
click at [767, 260] on button "Mover para finalizado" at bounding box center [817, 279] width 229 height 38
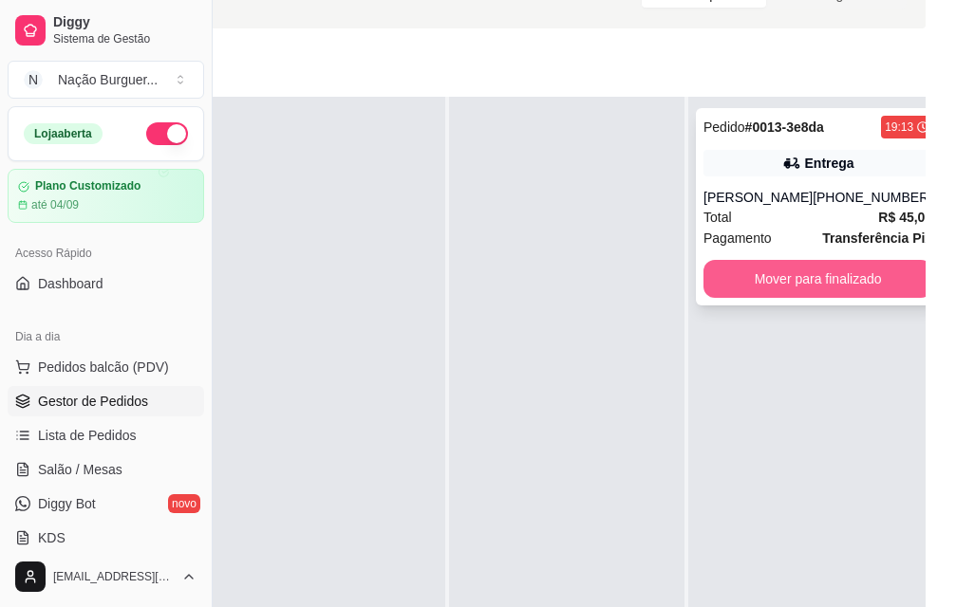
click at [798, 260] on button "Mover para finalizado" at bounding box center [817, 279] width 229 height 38
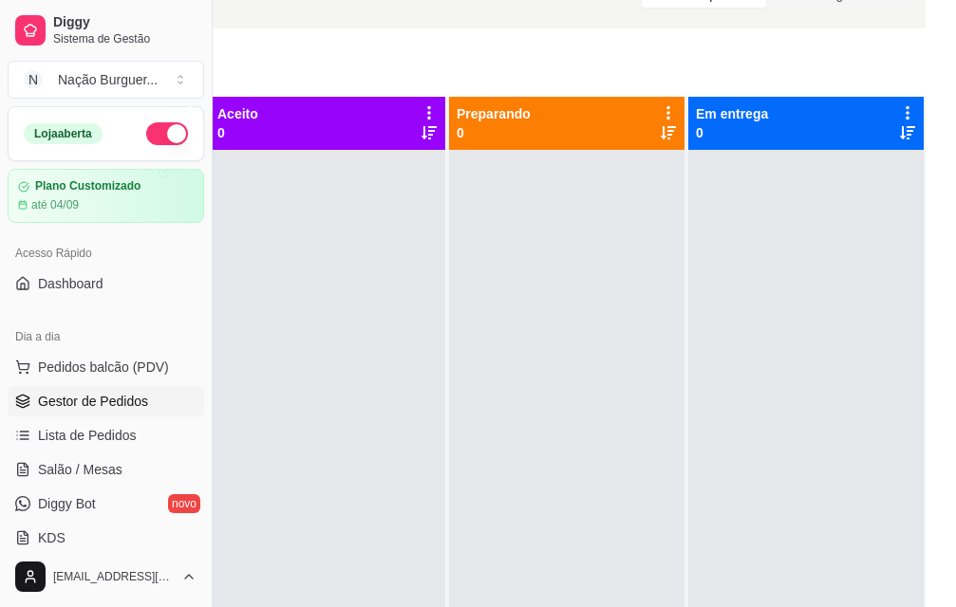
scroll to position [116, 0]
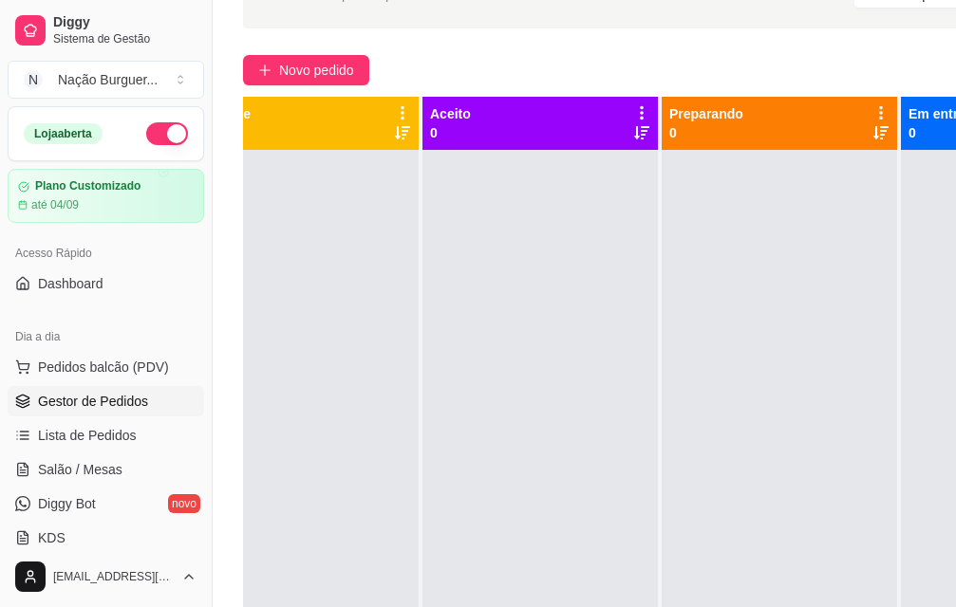
click at [668, 272] on div at bounding box center [779, 453] width 235 height 607
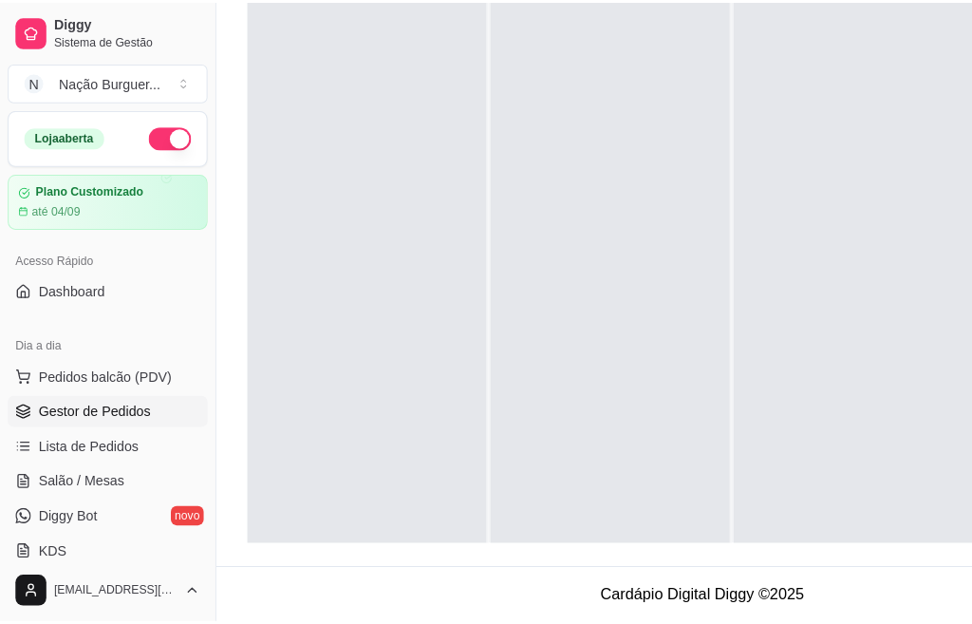
scroll to position [0, 0]
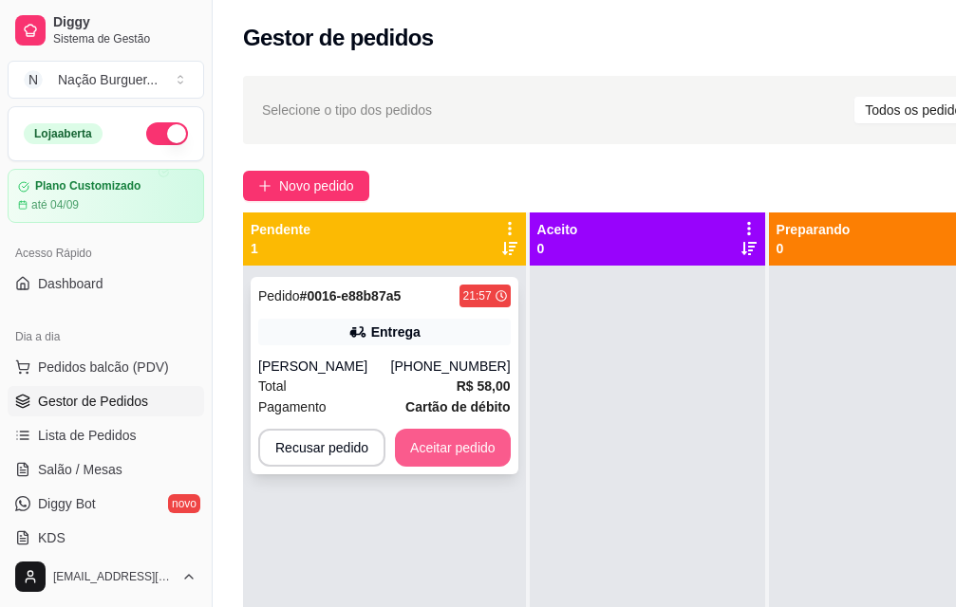
click at [455, 457] on button "Aceitar pedido" at bounding box center [453, 448] width 116 height 38
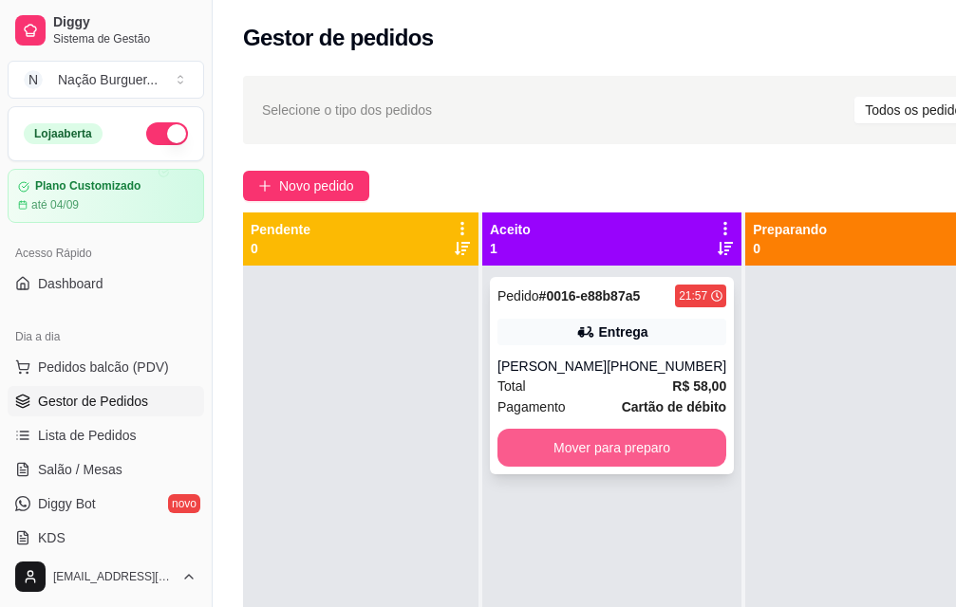
click at [583, 456] on button "Mover para preparo" at bounding box center [611, 448] width 229 height 38
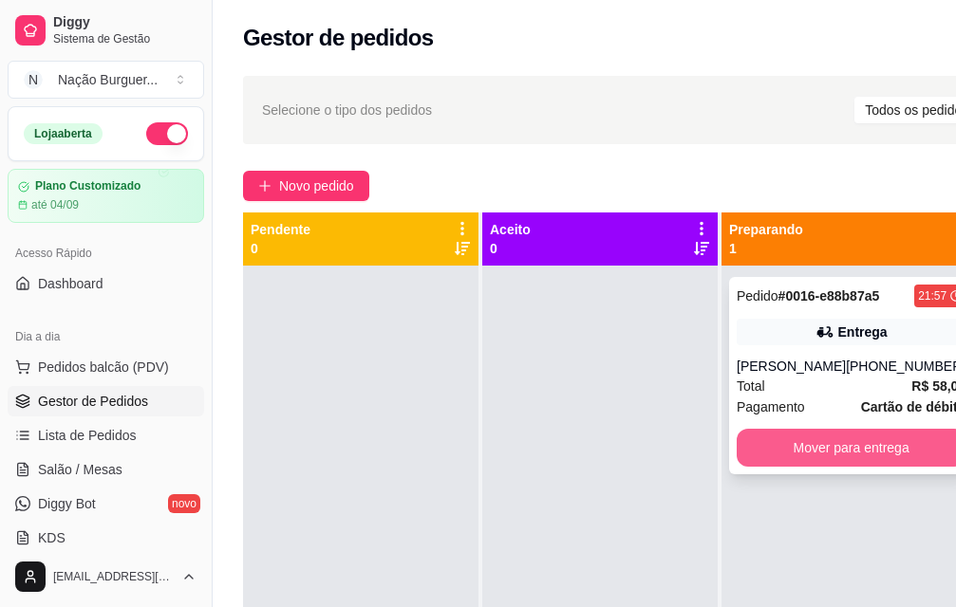
click at [787, 457] on button "Mover para entrega" at bounding box center [851, 448] width 229 height 38
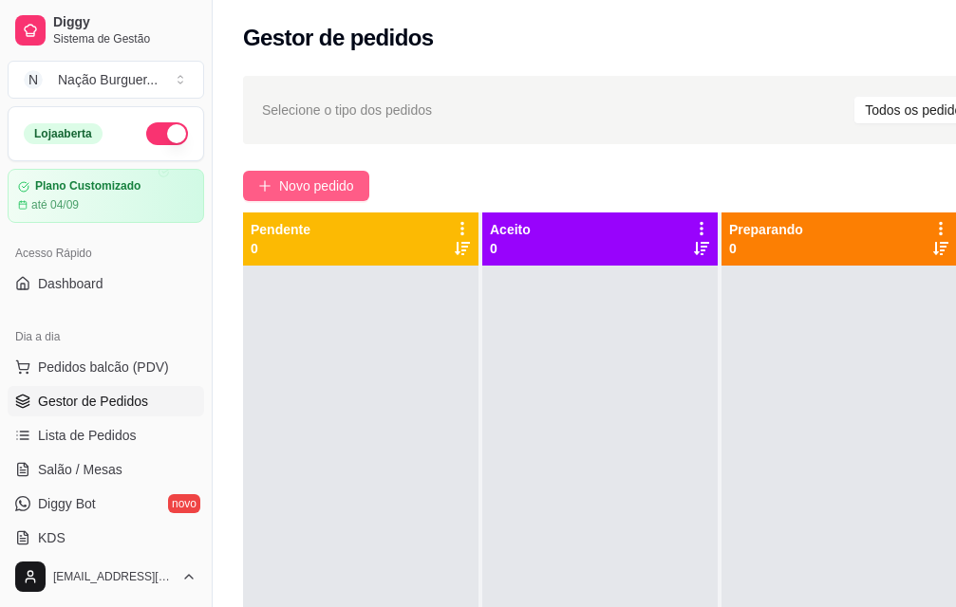
click at [311, 177] on span "Novo pedido" at bounding box center [316, 186] width 75 height 21
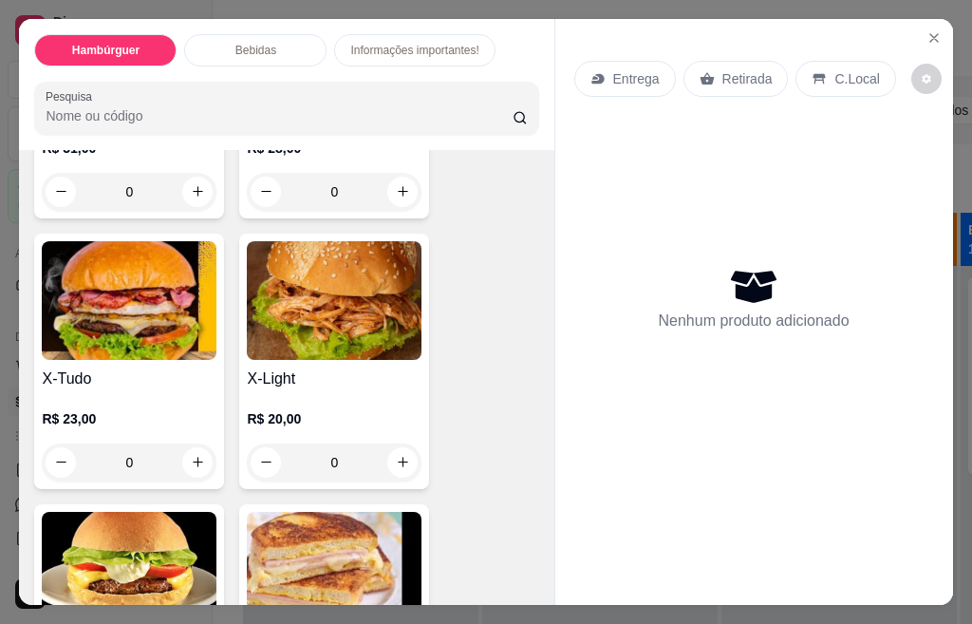
scroll to position [318, 0]
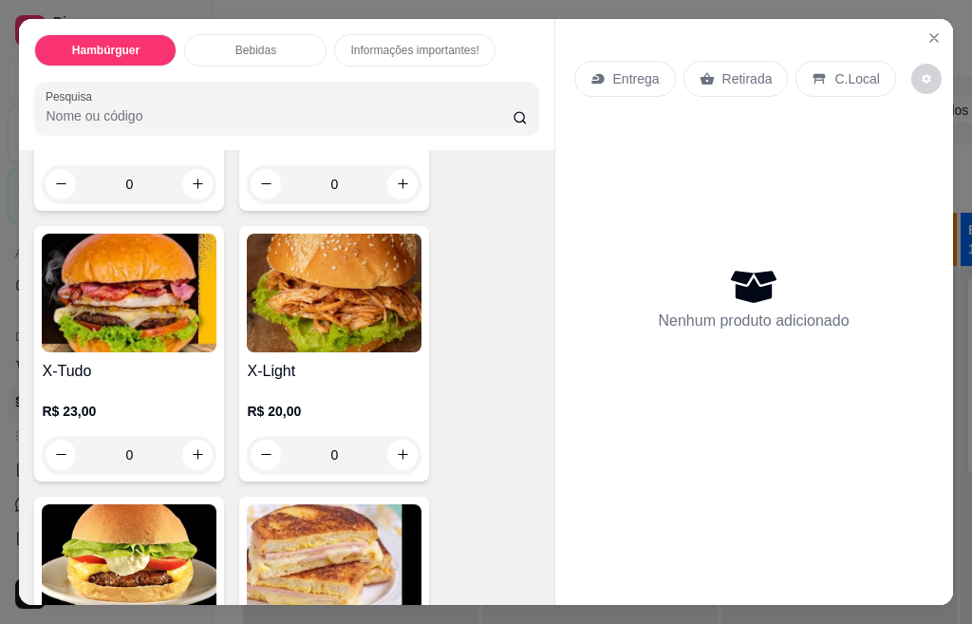
click at [190, 446] on div "0" at bounding box center [129, 455] width 175 height 38
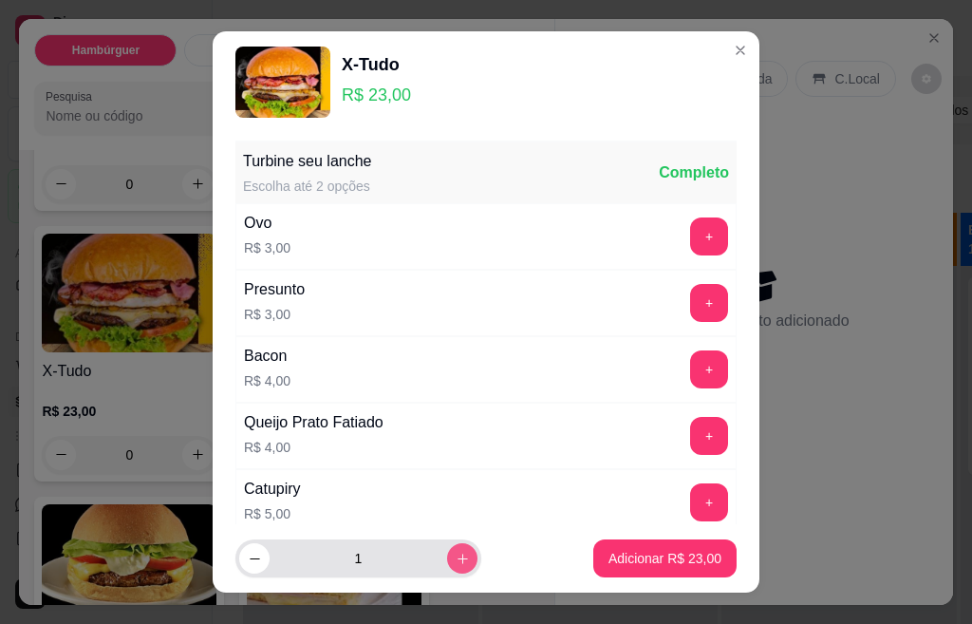
click at [456, 562] on icon "increase-product-quantity" at bounding box center [463, 558] width 14 height 14
type input "2"
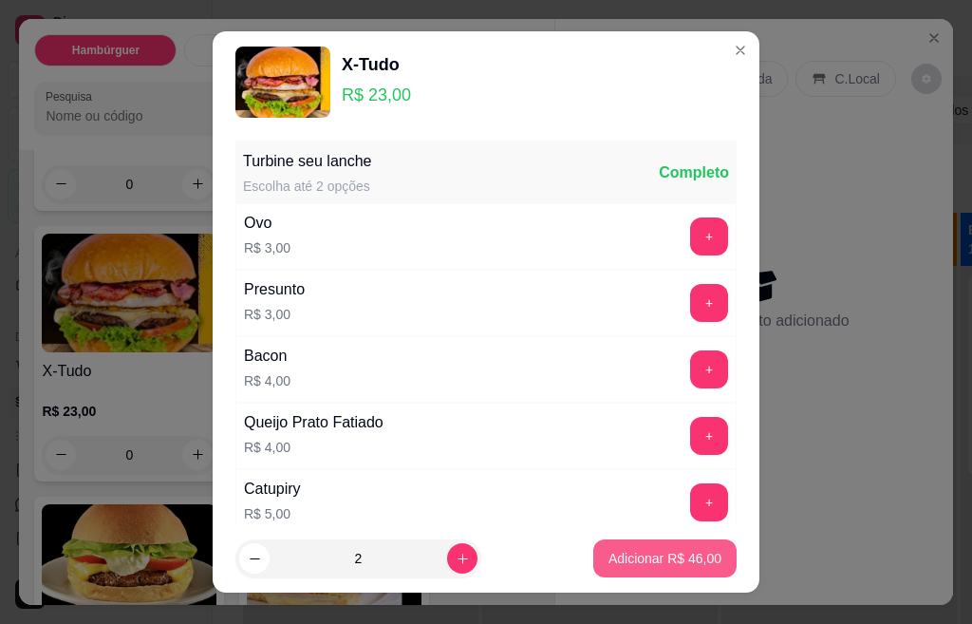
click at [639, 563] on p "Adicionar R$ 46,00" at bounding box center [664, 558] width 113 height 19
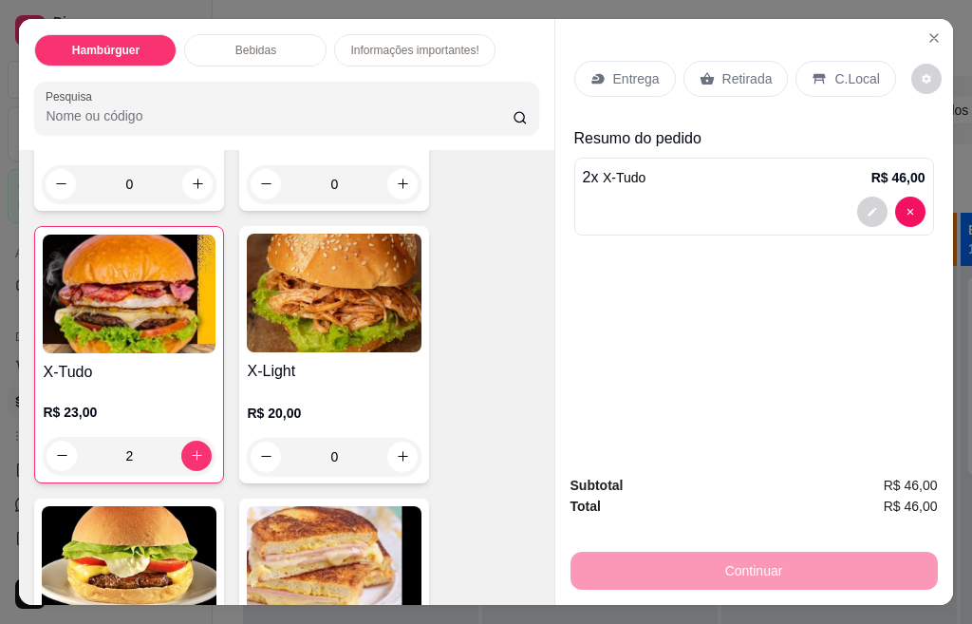
type input "2"
click at [235, 46] on p "Bebidas" at bounding box center [255, 50] width 41 height 15
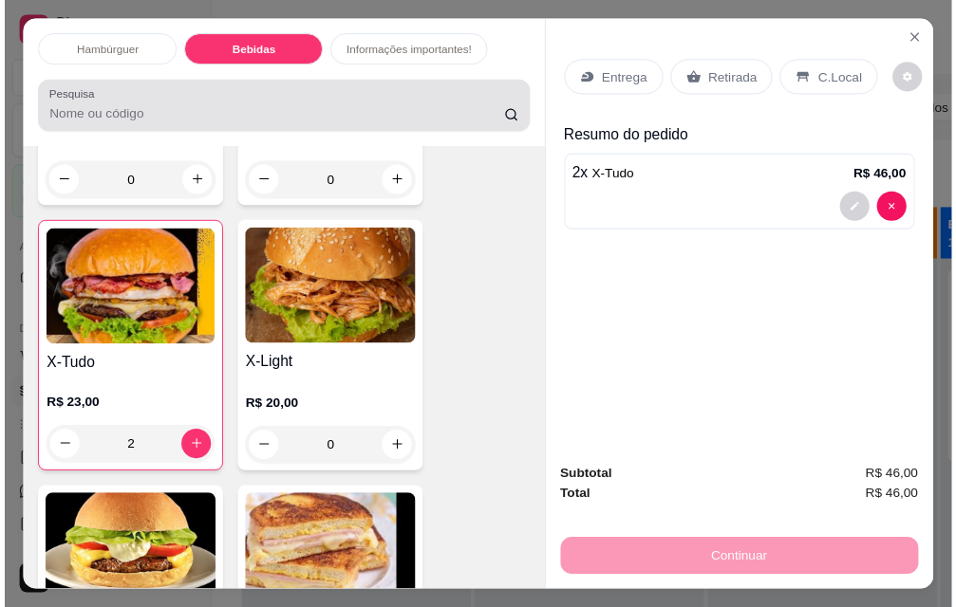
scroll to position [937, 0]
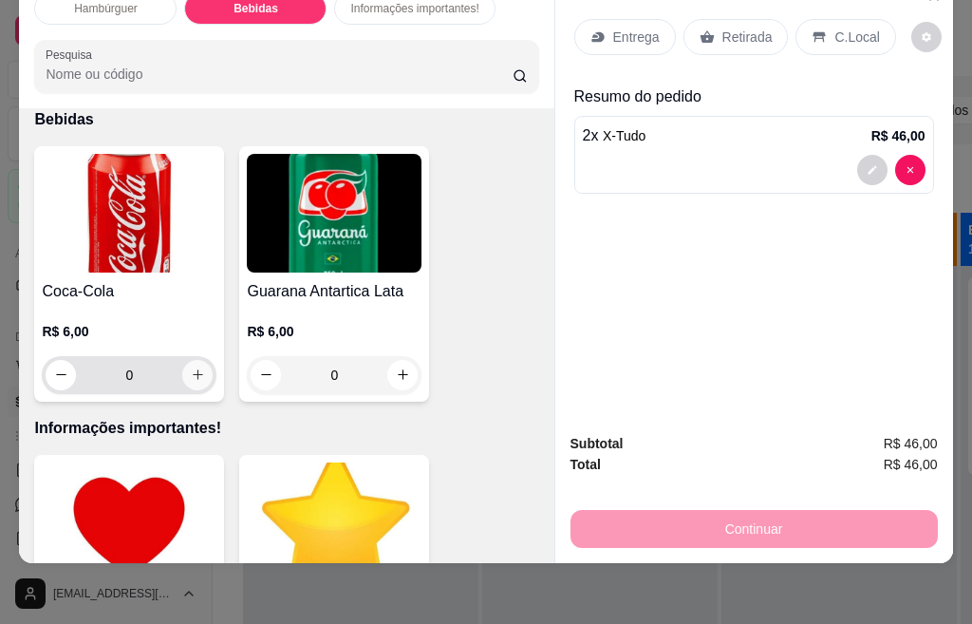
click at [192, 367] on icon "increase-product-quantity" at bounding box center [198, 374] width 14 height 14
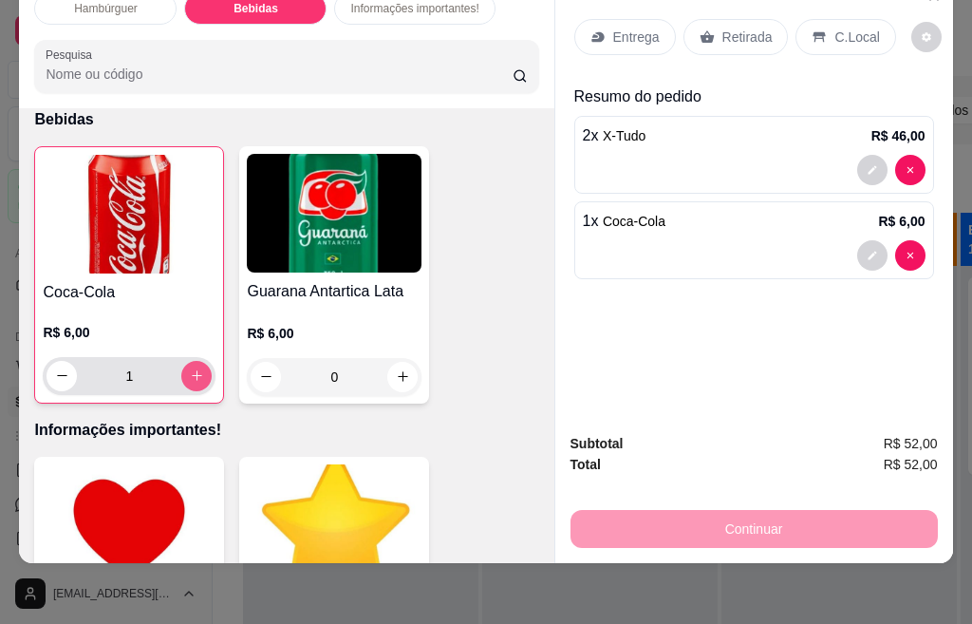
click at [192, 368] on icon "increase-product-quantity" at bounding box center [197, 375] width 14 height 14
type input "2"
click at [735, 28] on p "Retirada" at bounding box center [747, 37] width 50 height 19
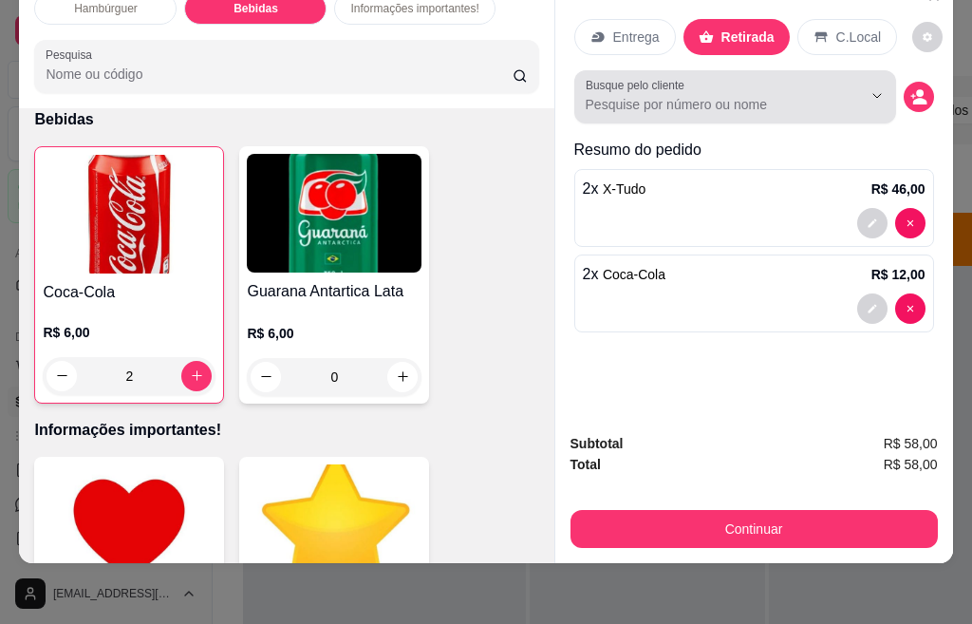
click at [745, 95] on input "Busque pelo cliente" at bounding box center [709, 104] width 246 height 19
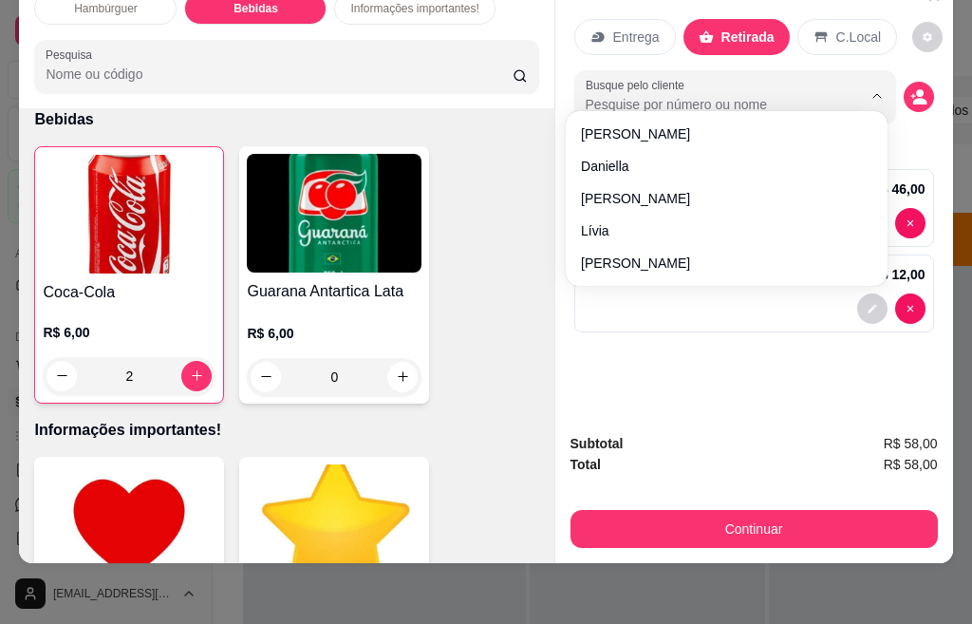
click at [904, 84] on button "decrease-product-quantity" at bounding box center [919, 97] width 30 height 30
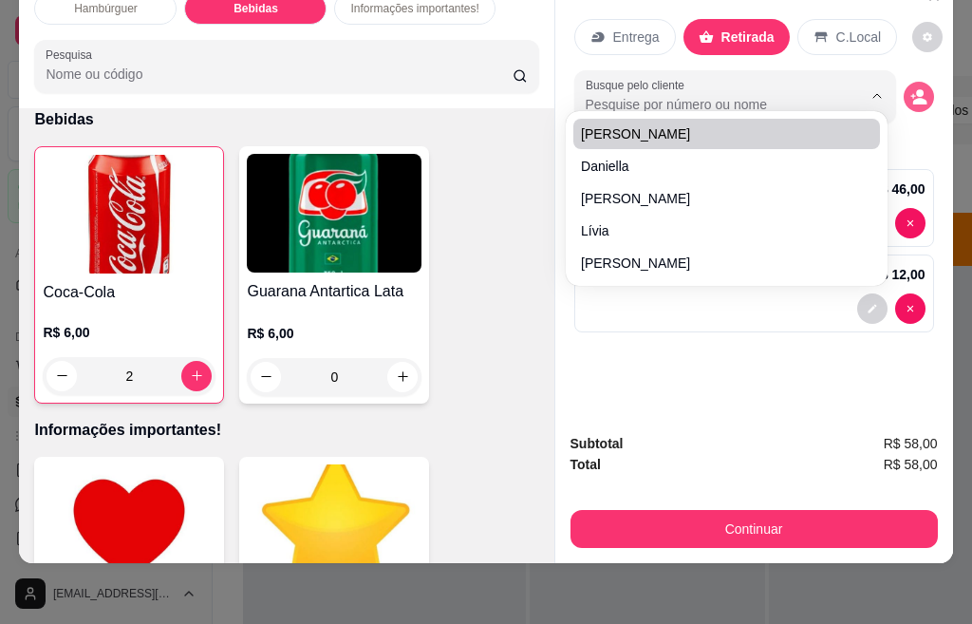
click at [906, 89] on button "decrease-product-quantity" at bounding box center [919, 97] width 30 height 30
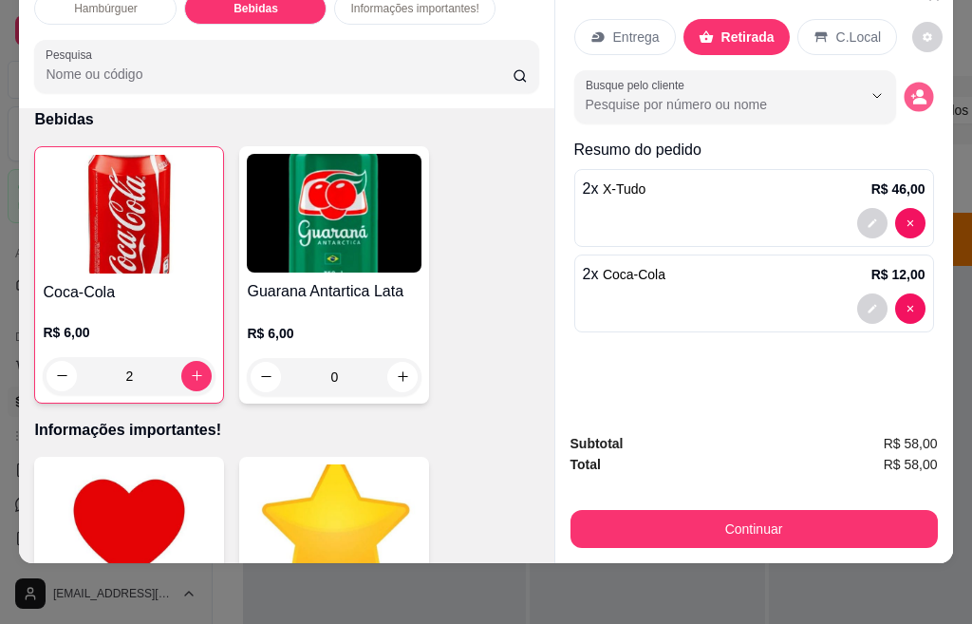
click at [910, 88] on icon "decrease-product-quantity" at bounding box center [918, 96] width 16 height 16
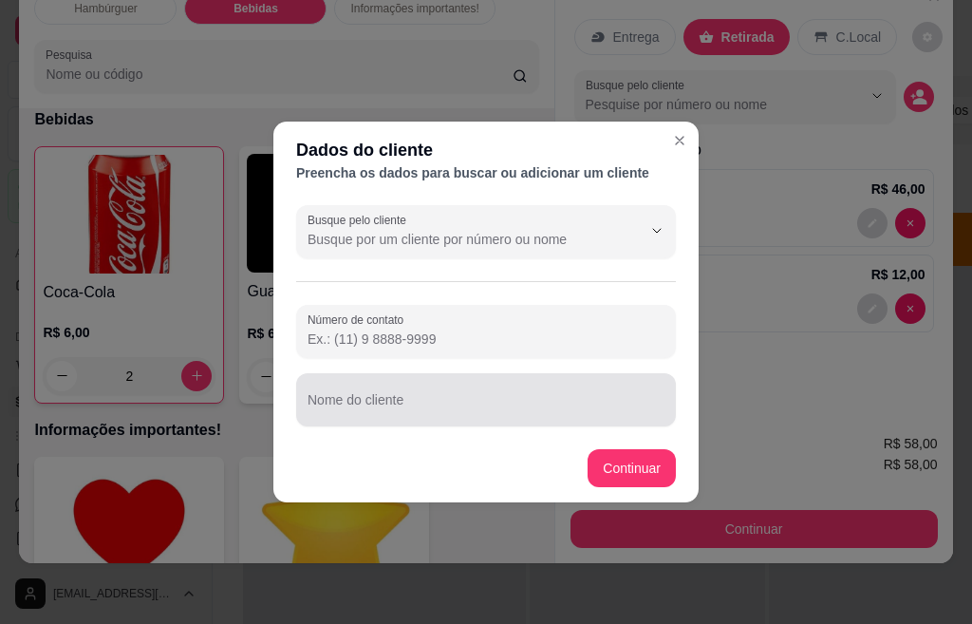
click at [426, 396] on div at bounding box center [486, 400] width 357 height 38
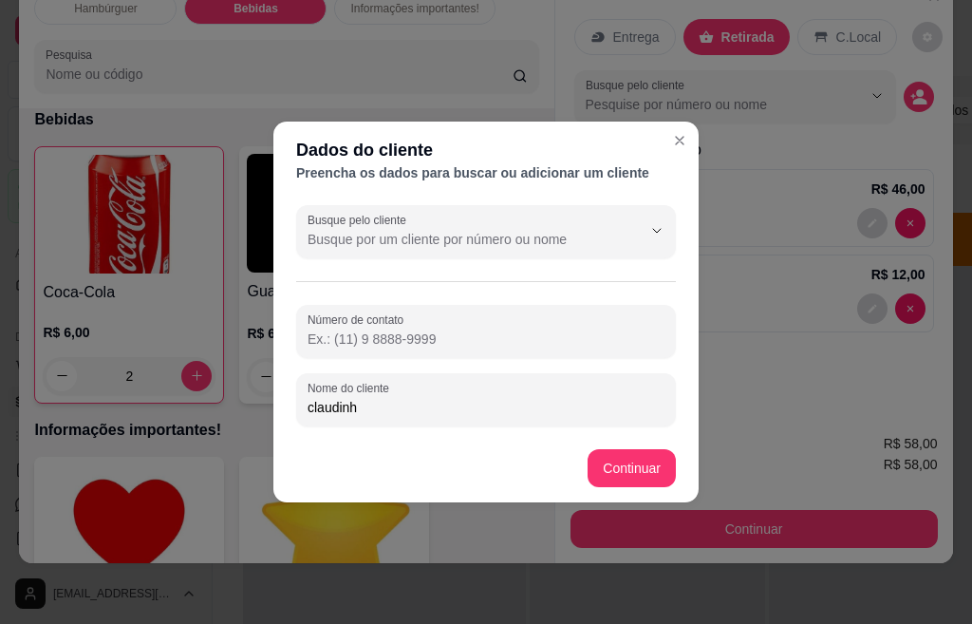
type input "[PERSON_NAME]"
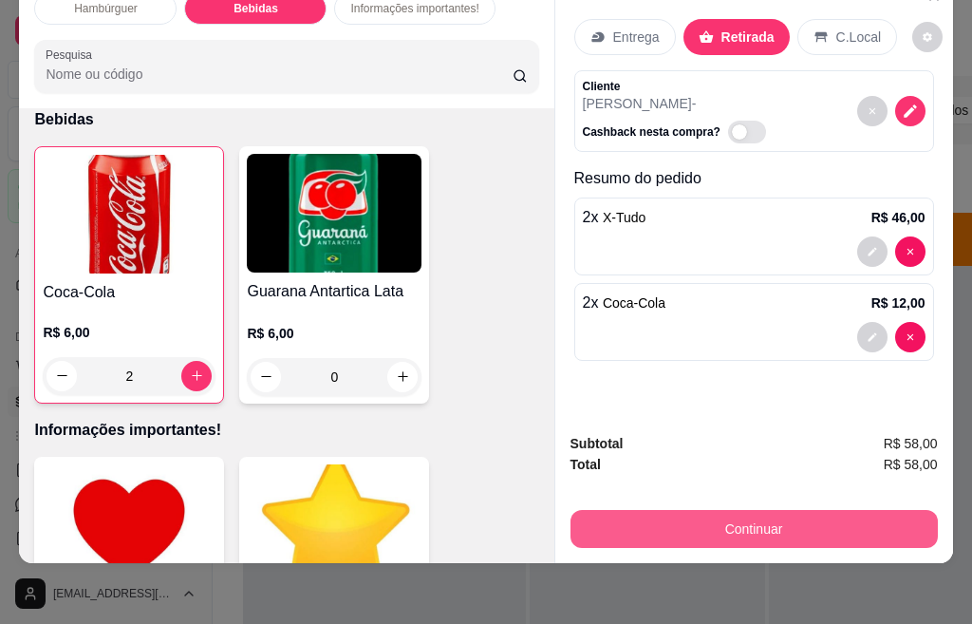
click at [757, 510] on button "Continuar" at bounding box center [753, 529] width 367 height 38
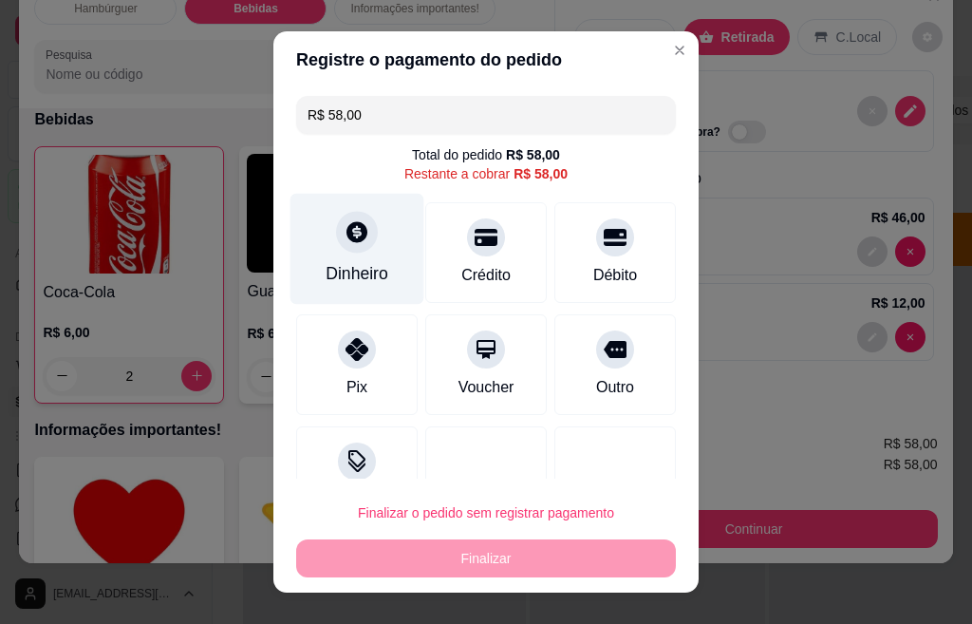
click at [368, 249] on div "Dinheiro" at bounding box center [357, 249] width 134 height 111
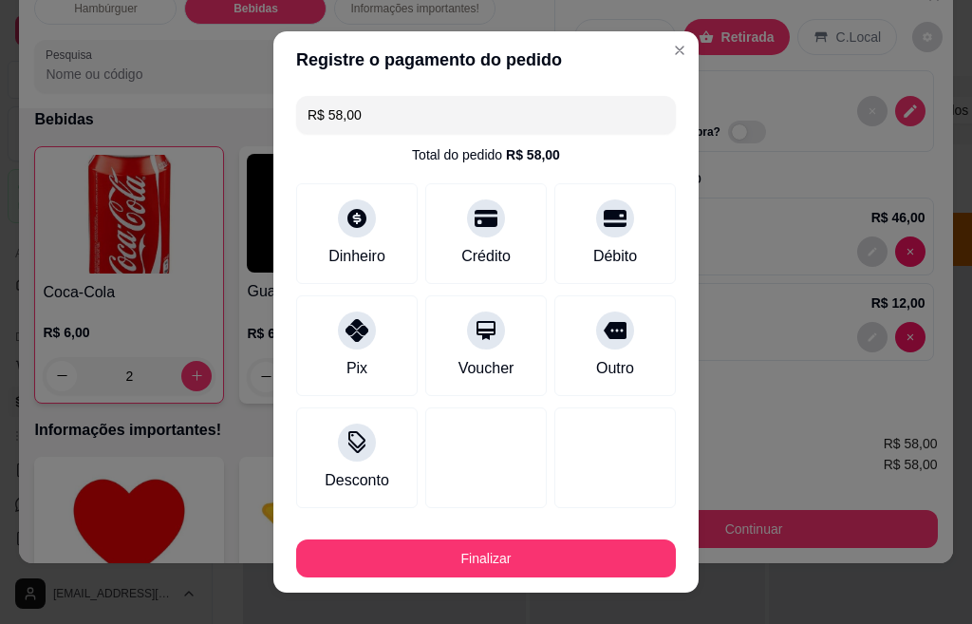
type input "R$ 0,00"
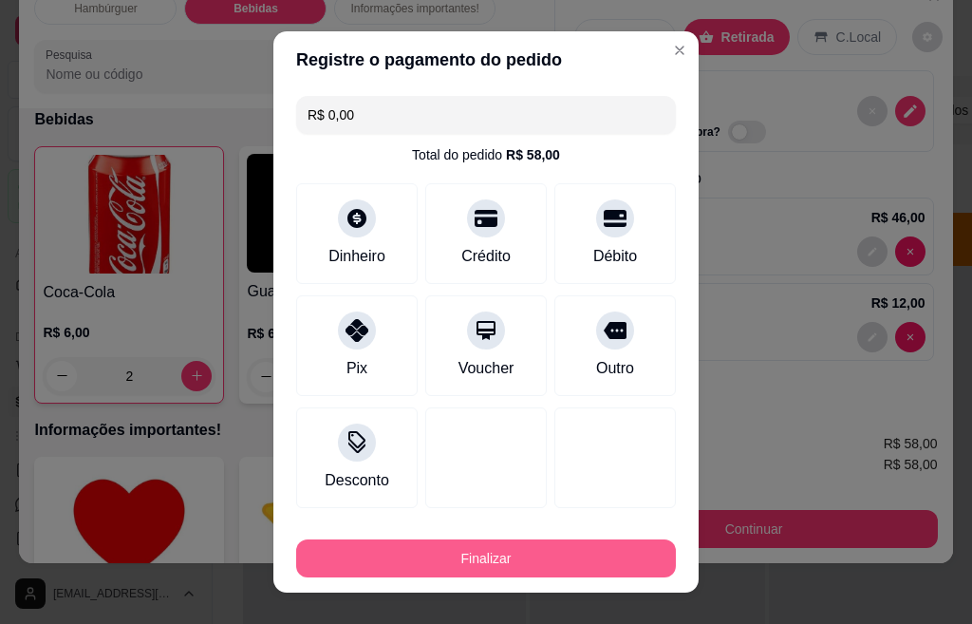
click at [493, 560] on button "Finalizar" at bounding box center [486, 558] width 380 height 38
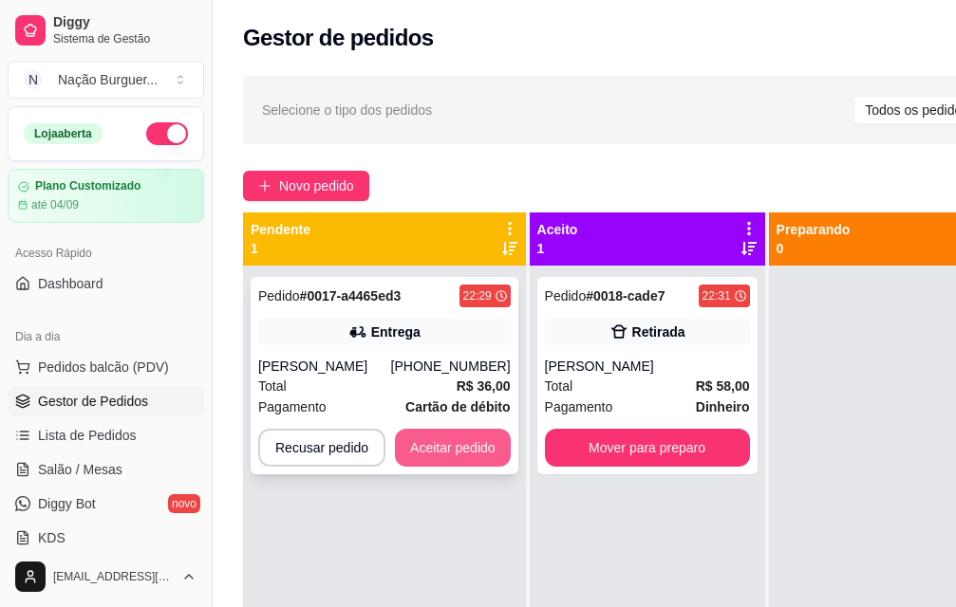
click at [473, 457] on button "Aceitar pedido" at bounding box center [453, 448] width 116 height 38
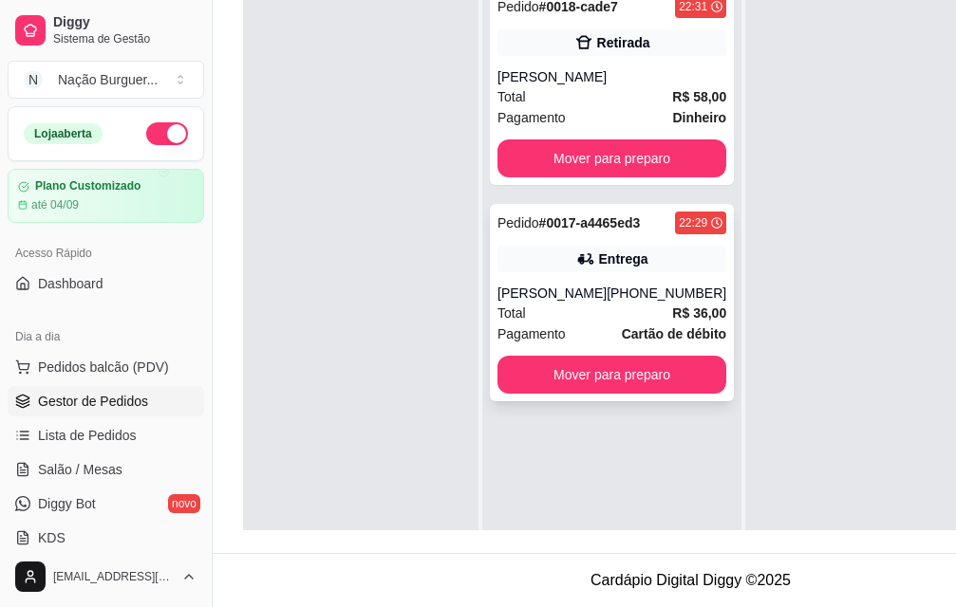
scroll to position [116, 0]
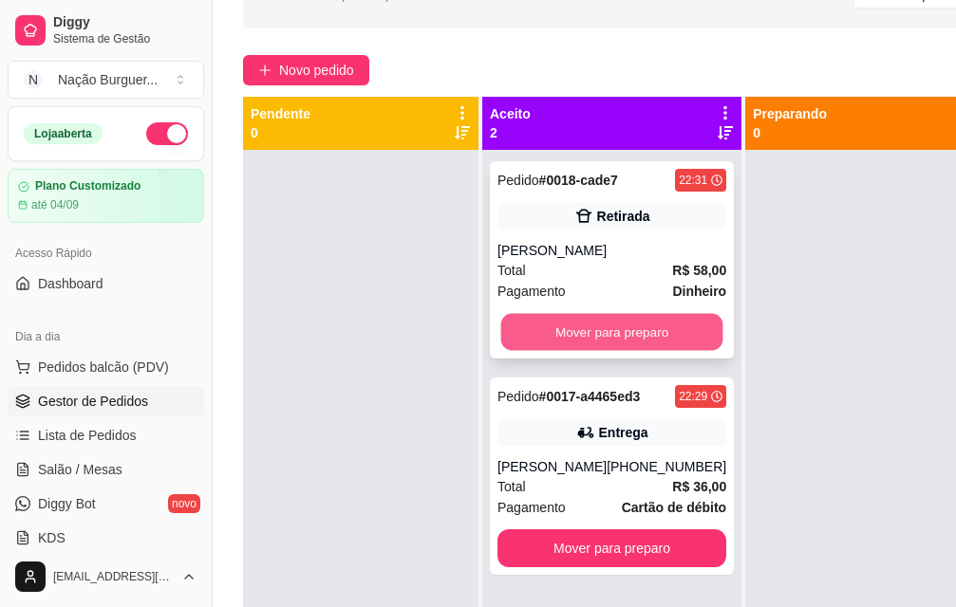
click at [610, 330] on button "Mover para preparo" at bounding box center [612, 332] width 222 height 37
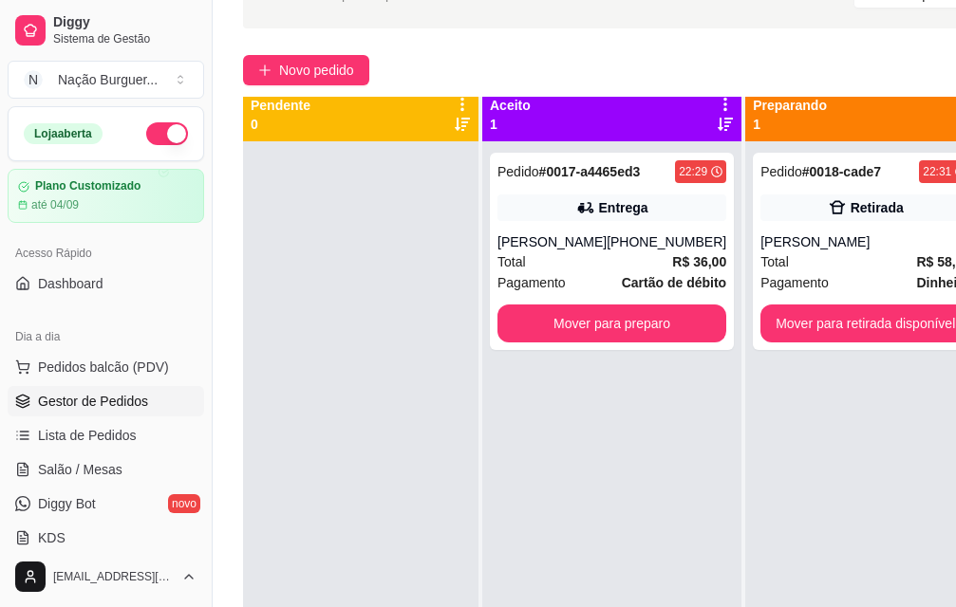
scroll to position [0, 0]
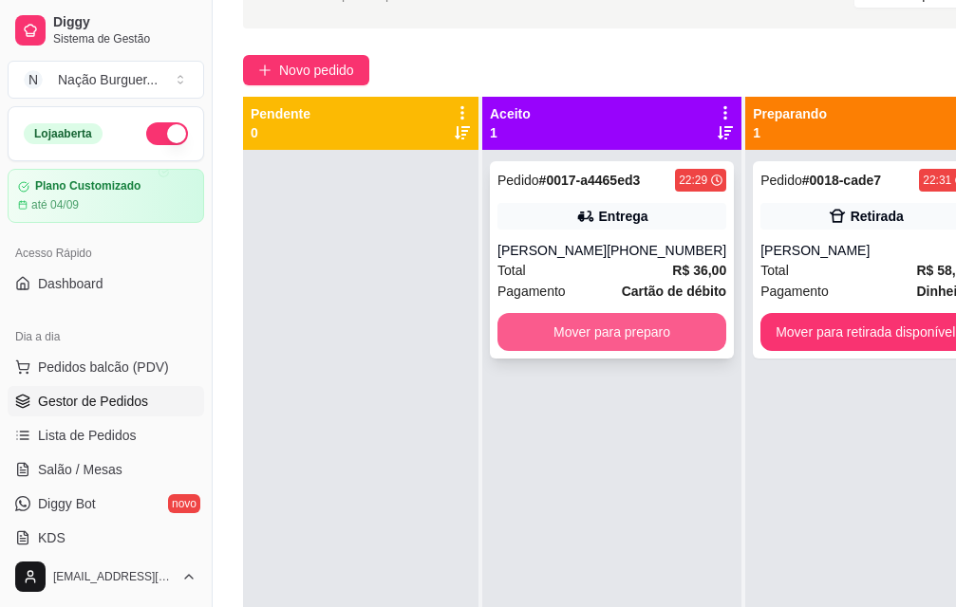
click at [654, 341] on button "Mover para preparo" at bounding box center [611, 332] width 229 height 38
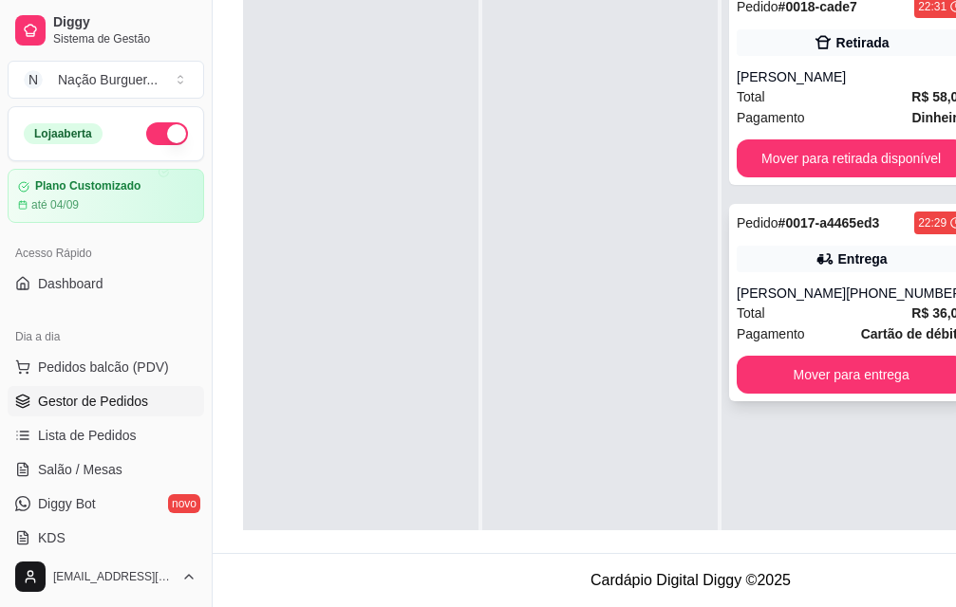
scroll to position [116, 0]
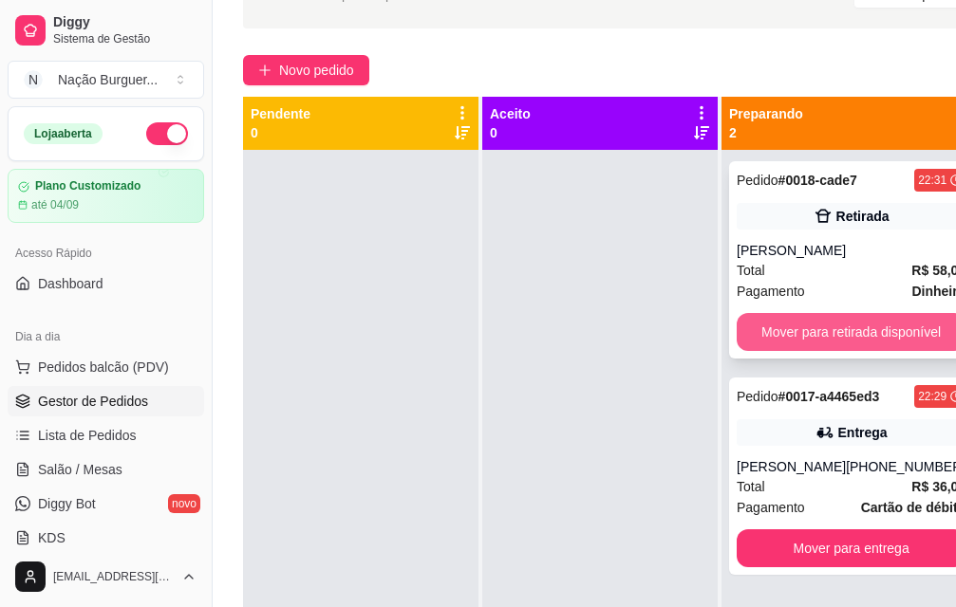
click at [782, 336] on button "Mover para retirada disponível" at bounding box center [851, 332] width 229 height 38
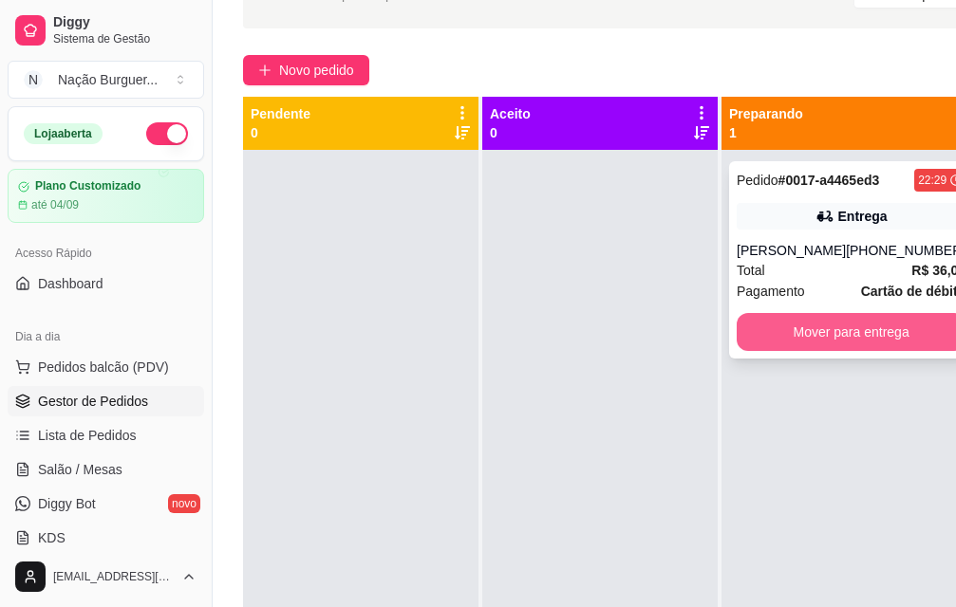
click at [795, 334] on button "Mover para entrega" at bounding box center [851, 332] width 229 height 38
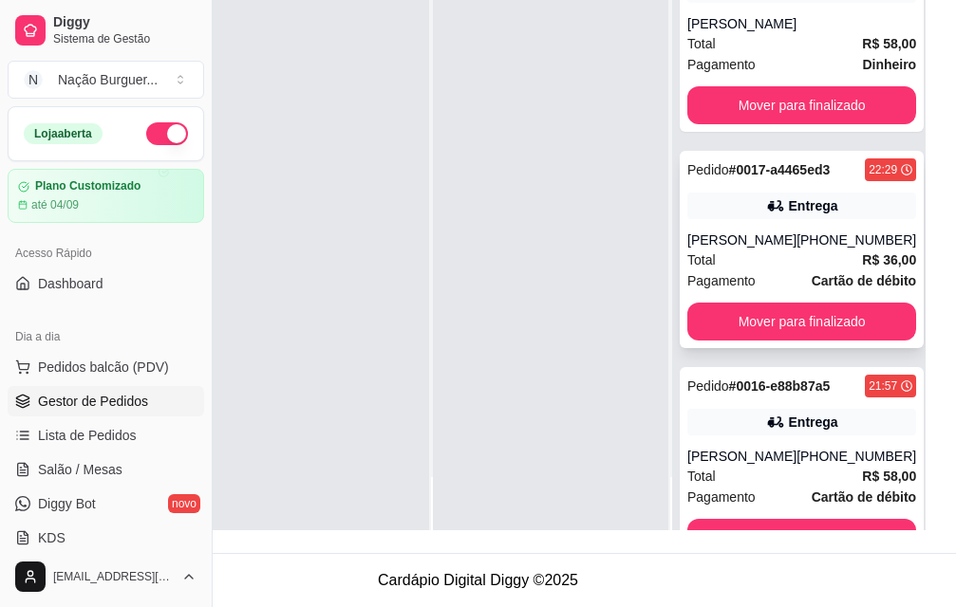
scroll to position [0, 76]
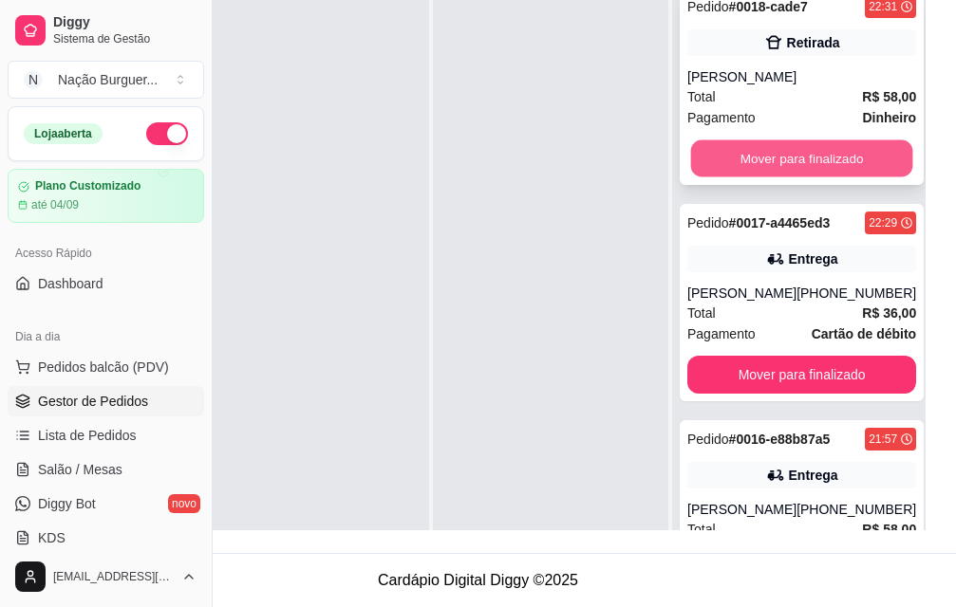
click at [768, 147] on button "Mover para finalizado" at bounding box center [802, 158] width 222 height 37
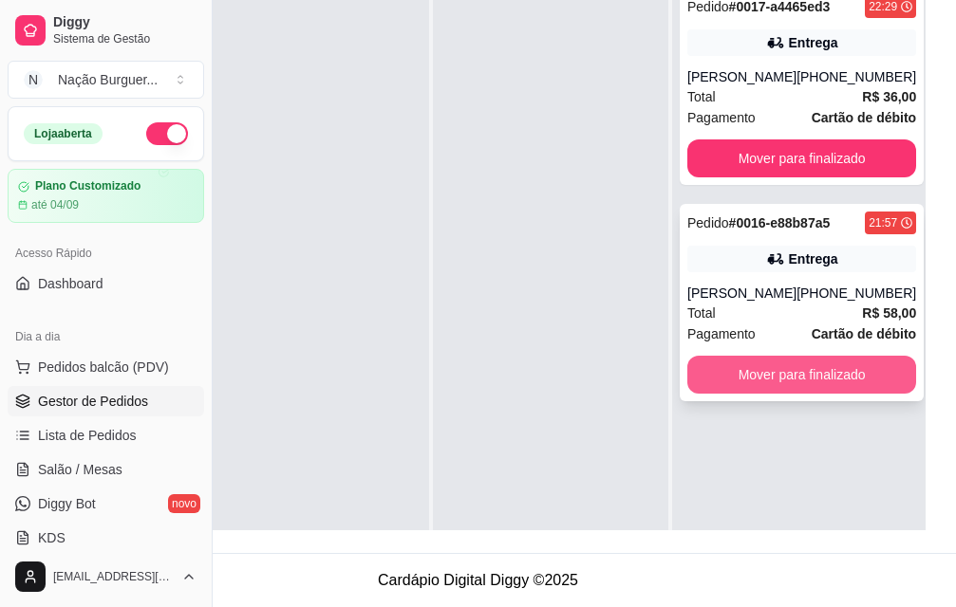
click at [753, 367] on button "Mover para finalizado" at bounding box center [801, 375] width 229 height 38
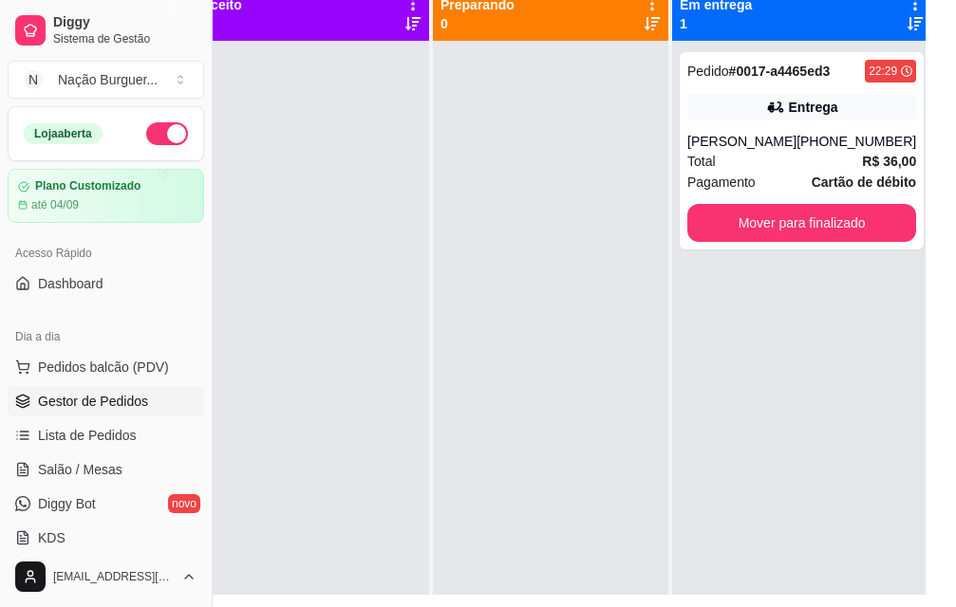
scroll to position [21, 213]
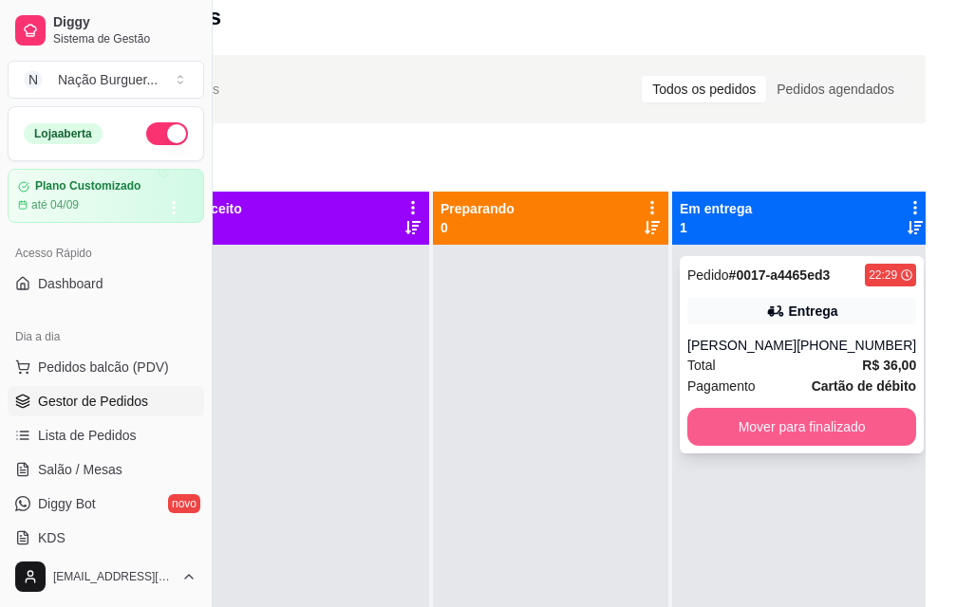
click at [803, 435] on button "Mover para finalizado" at bounding box center [801, 427] width 229 height 38
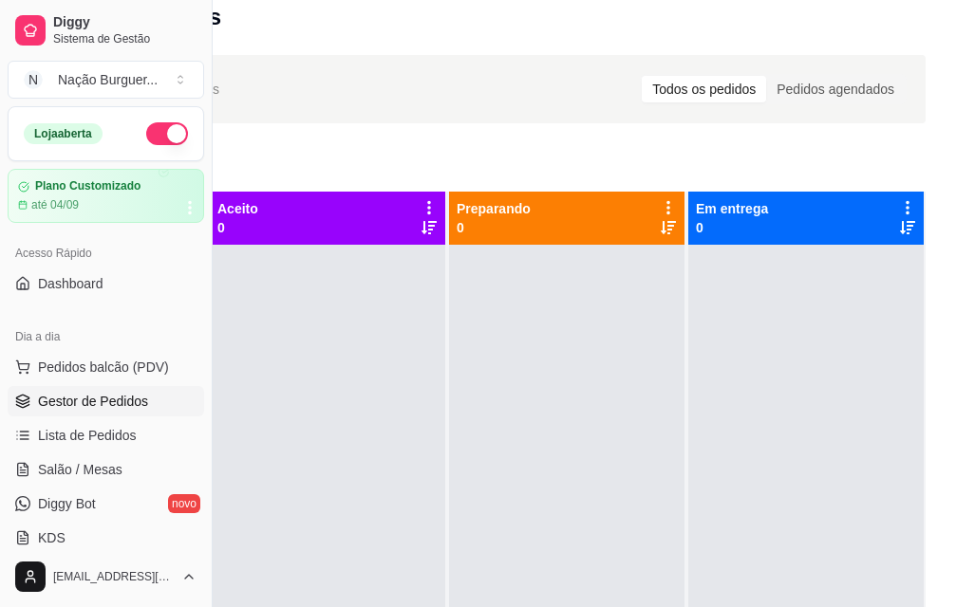
scroll to position [21, 0]
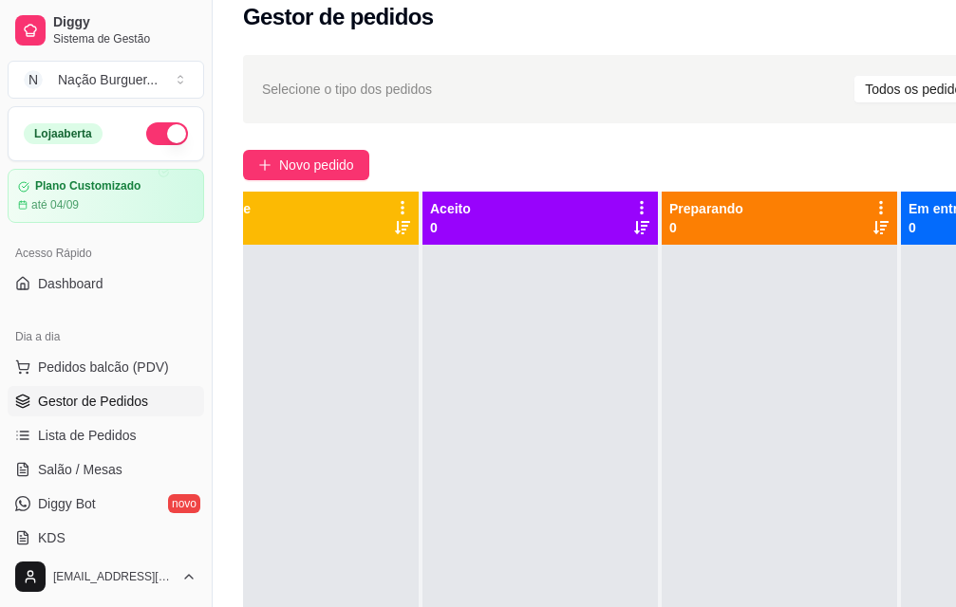
click at [162, 138] on button "button" at bounding box center [167, 133] width 42 height 23
